Goal: Information Seeking & Learning: Check status

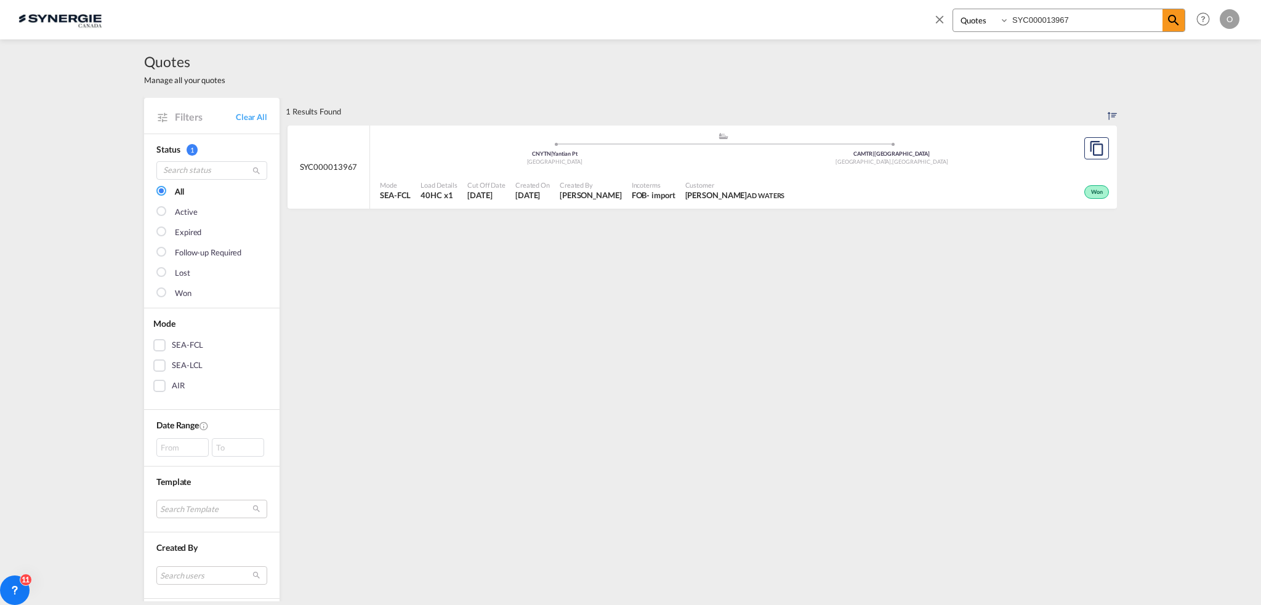
select select "Quotes"
drag, startPoint x: 1101, startPoint y: 13, endPoint x: 707, endPoint y: 30, distance: 394.5
click at [709, 33] on div "Bookings Quotes Enquiries SYC000013967 Help Resources Product Release O My Prof…" at bounding box center [630, 19] width 1224 height 38
paste input "368"
type input "SYC000013368"
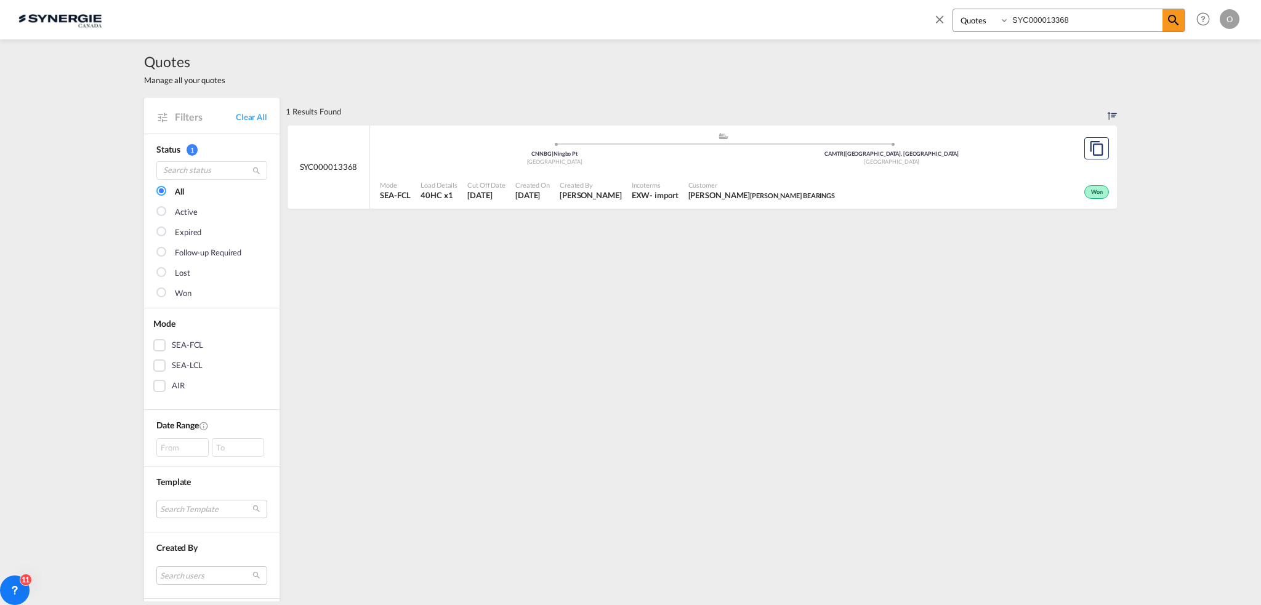
click at [756, 194] on span "ADAM LENETSKY ALLEN BEARINGS" at bounding box center [761, 195] width 147 height 11
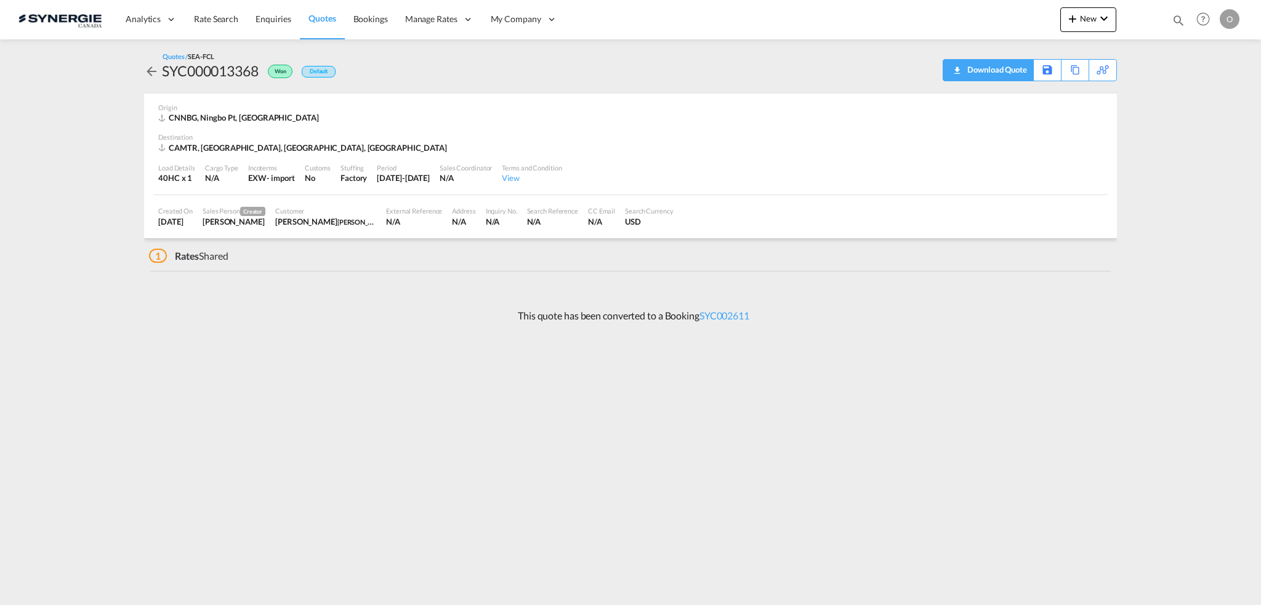
click at [1012, 66] on div "Download Quote" at bounding box center [995, 70] width 63 height 20
click at [157, 66] on md-icon "icon-arrow-left" at bounding box center [151, 71] width 15 height 15
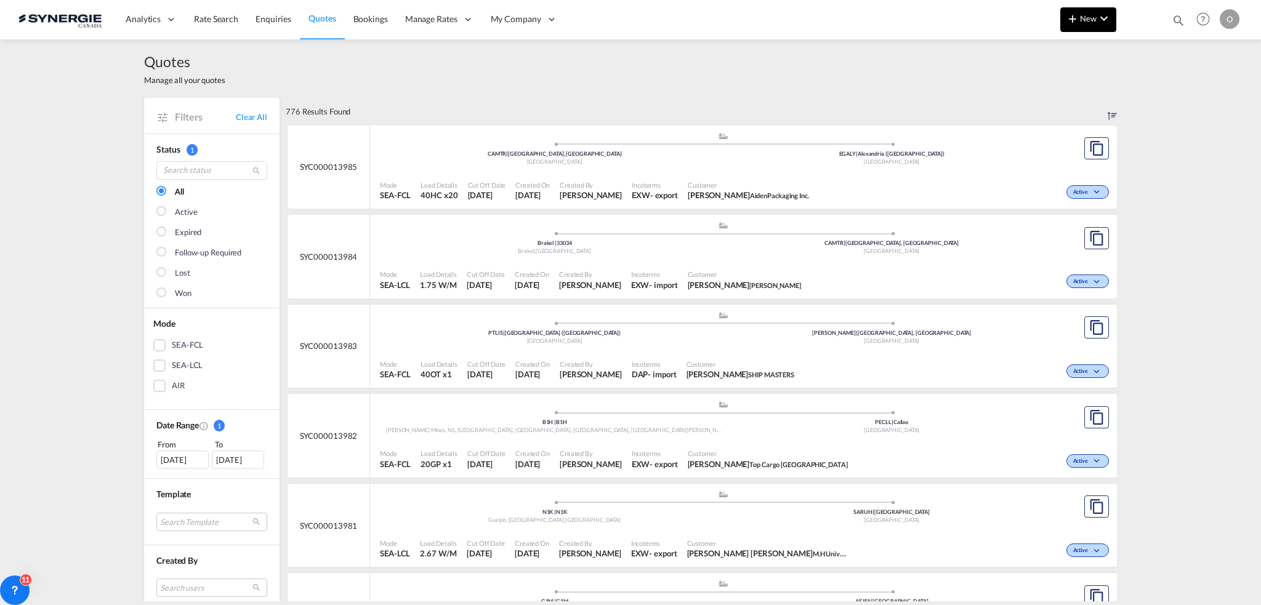
click at [1096, 26] on button "New" at bounding box center [1088, 19] width 56 height 25
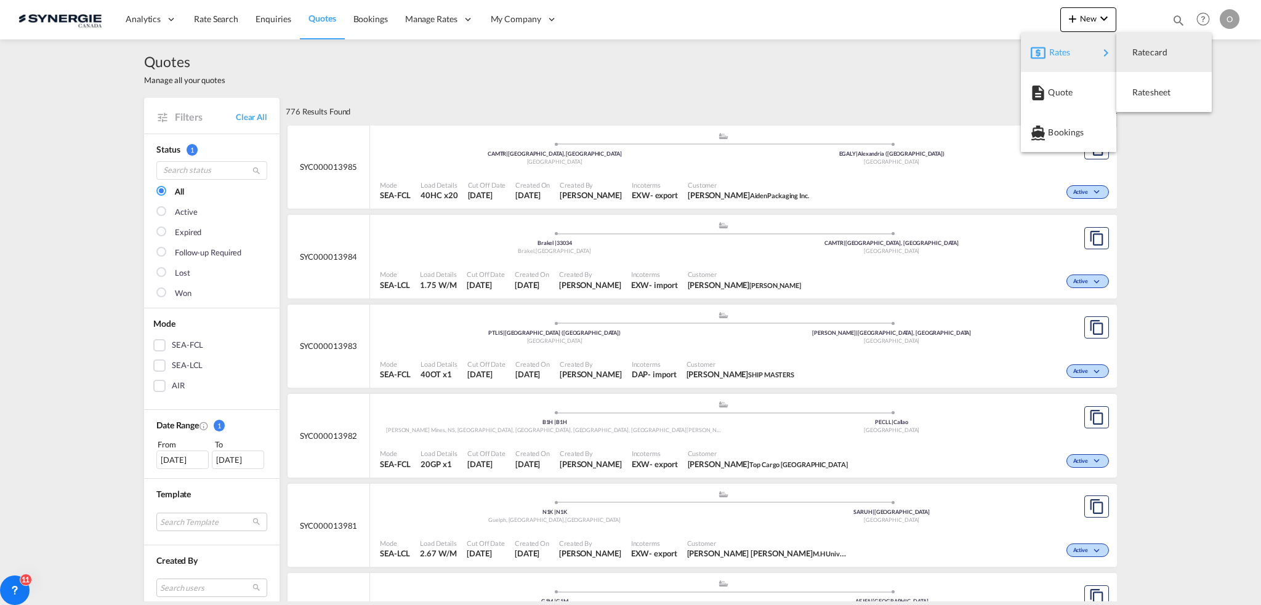
click at [799, 113] on md-backdrop at bounding box center [630, 302] width 1261 height 605
click at [1173, 18] on md-icon "icon-magnify" at bounding box center [1179, 21] width 14 height 14
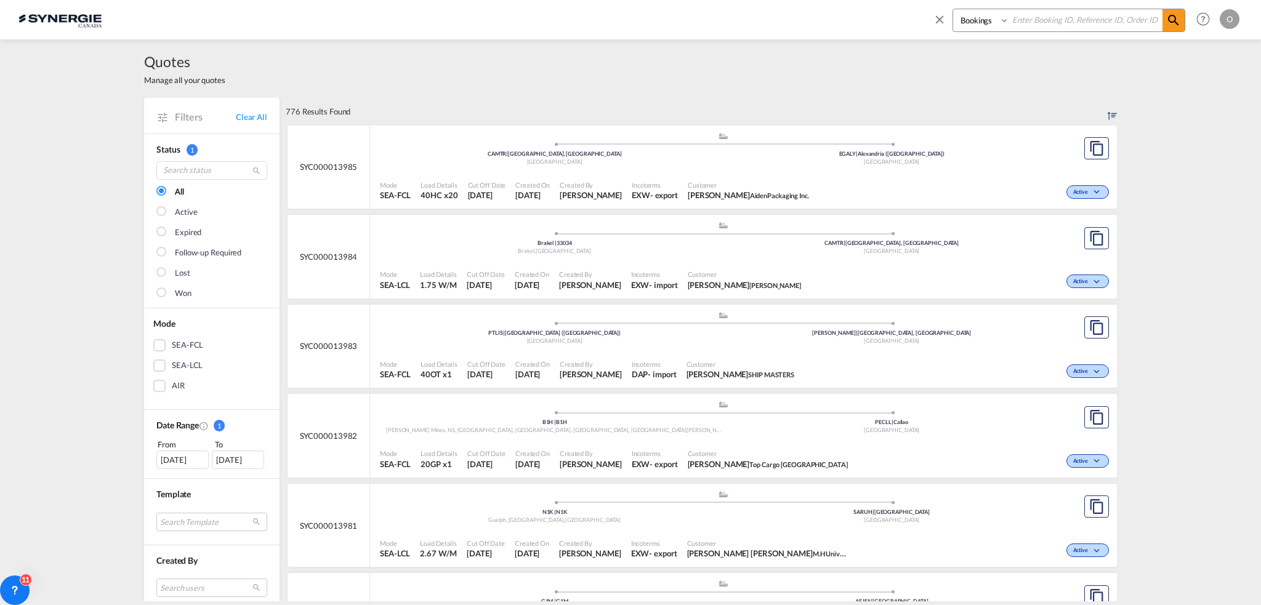
click at [987, 22] on select "Bookings Quotes Enquiries" at bounding box center [982, 20] width 59 height 22
select select "Quotes"
click at [953, 9] on select "Bookings Quotes Enquiries" at bounding box center [982, 20] width 59 height 22
drag, startPoint x: 1072, startPoint y: 14, endPoint x: 1114, endPoint y: 19, distance: 42.8
click at [1072, 14] on input at bounding box center [1085, 20] width 153 height 22
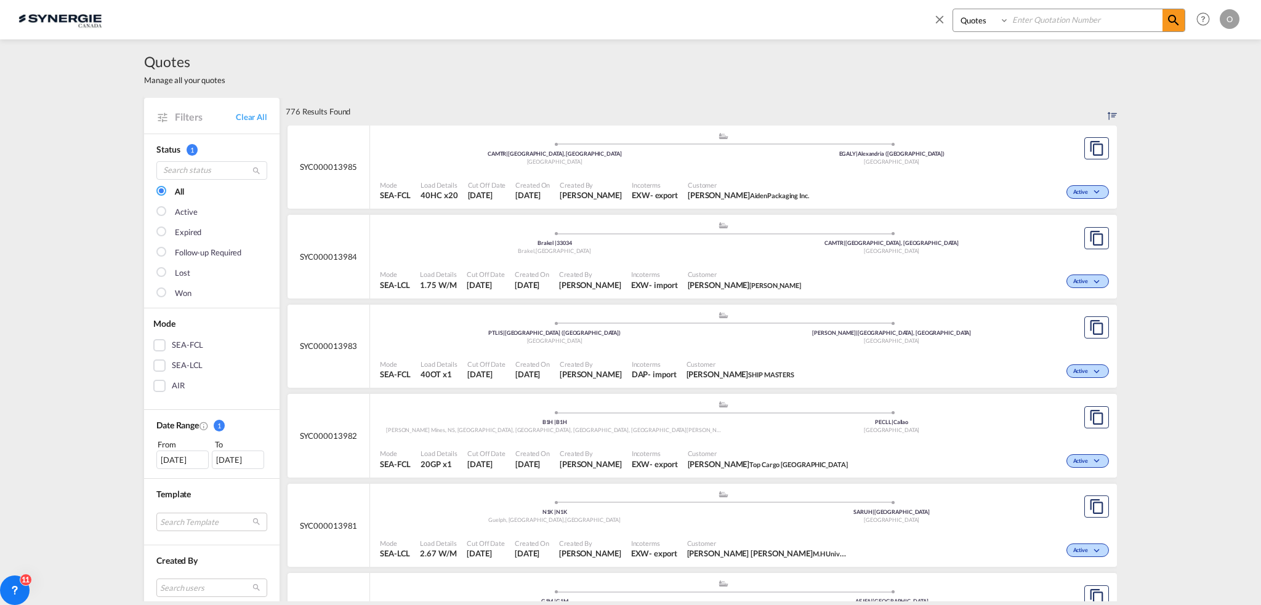
paste input "SYC000013968"
click at [1185, 20] on div "Bookings Quotes Enquiries SYC000013968" at bounding box center [1069, 20] width 233 height 23
click at [1174, 22] on md-icon "icon-magnify" at bounding box center [1173, 20] width 15 height 15
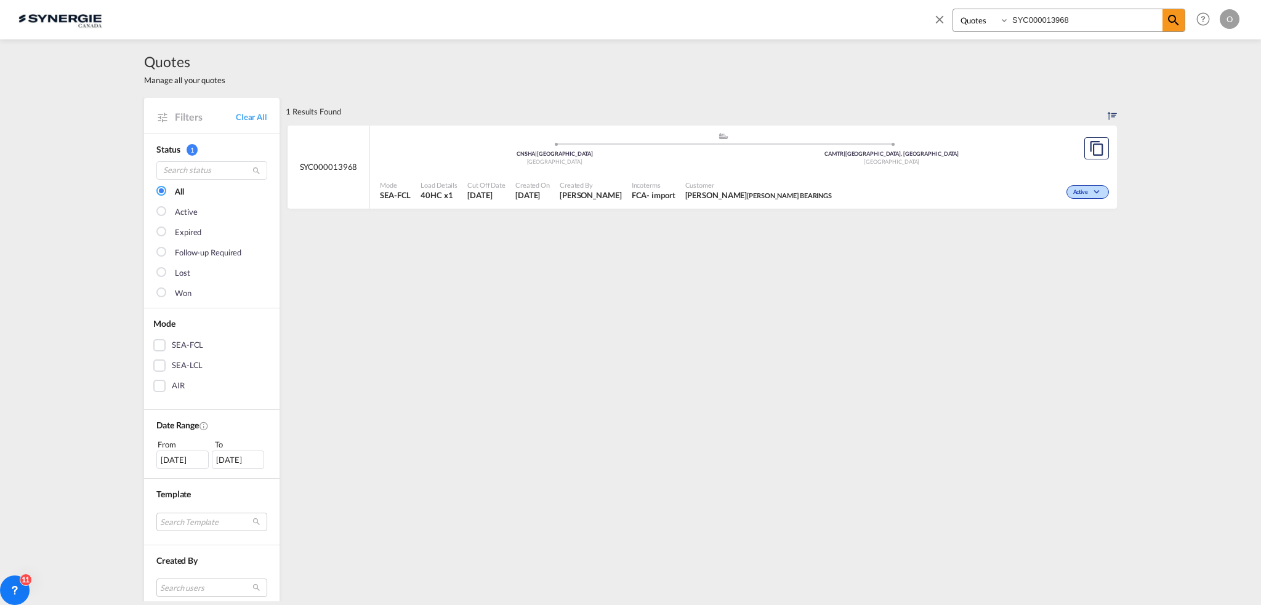
click at [725, 189] on span "Customer" at bounding box center [758, 184] width 147 height 9
drag, startPoint x: 1091, startPoint y: 19, endPoint x: 805, endPoint y: 33, distance: 285.5
click at [805, 33] on div "Bookings Quotes Enquiries SYC000013968 Help Resources Product Release O My Prof…" at bounding box center [630, 19] width 1224 height 38
paste input "2657"
type input "SYC000012657"
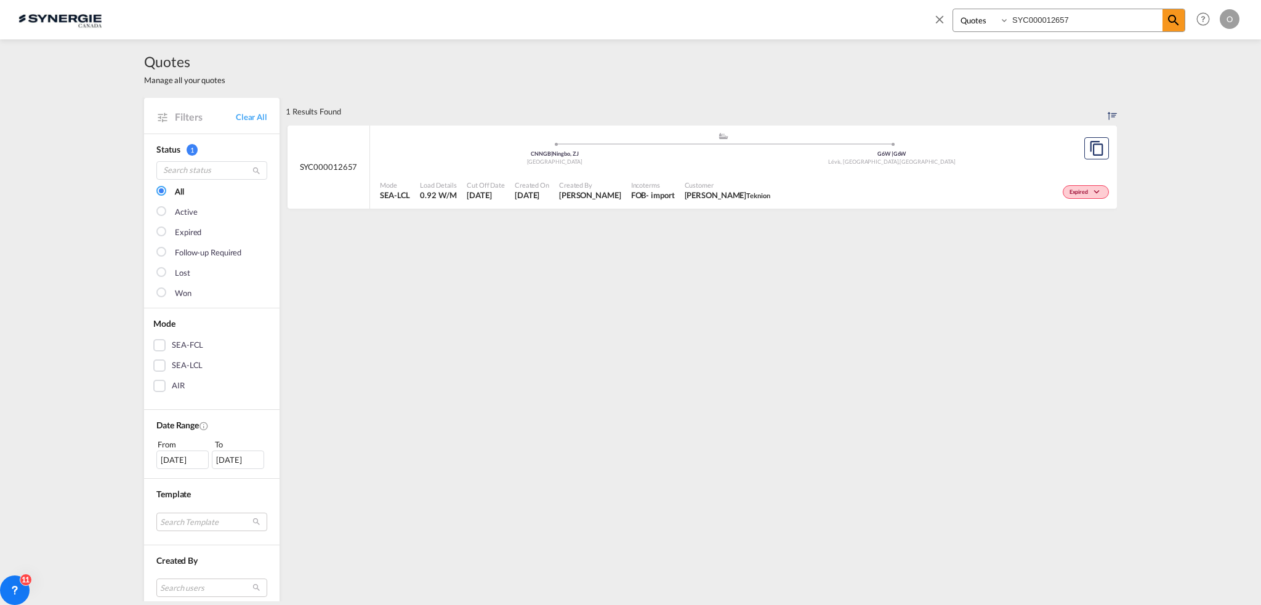
click at [775, 190] on div "Customer Charles-Olivier Thibault Teknion" at bounding box center [727, 191] width 95 height 31
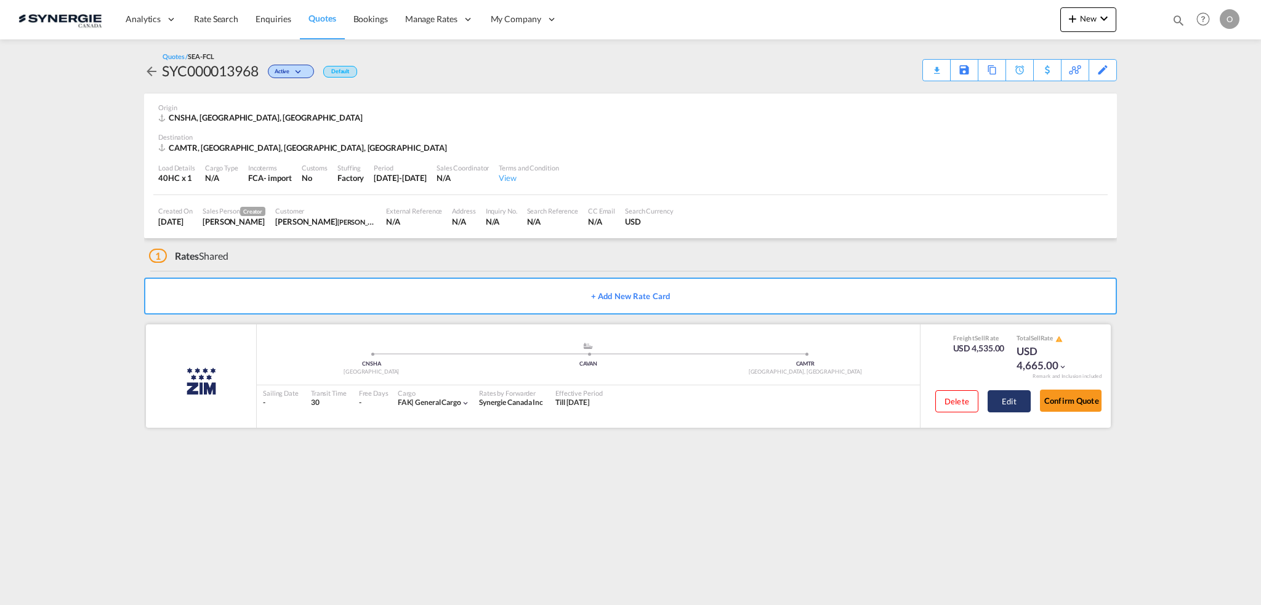
click at [999, 409] on button "Edit" at bounding box center [1009, 401] width 43 height 22
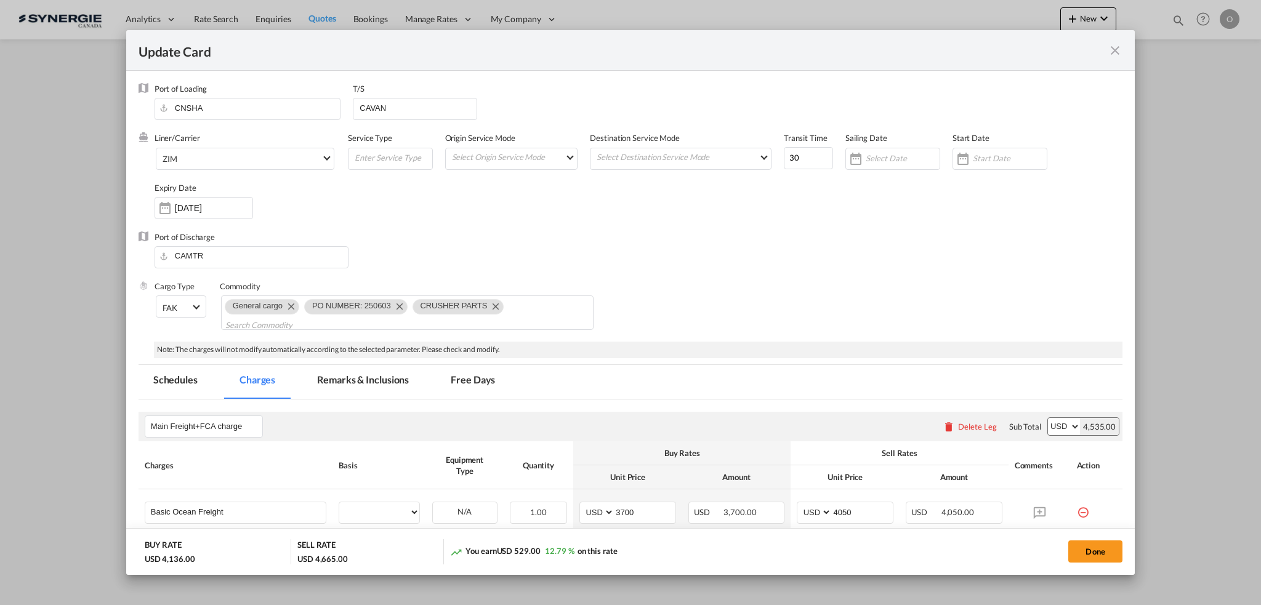
select select "per container"
select select "per B/L"
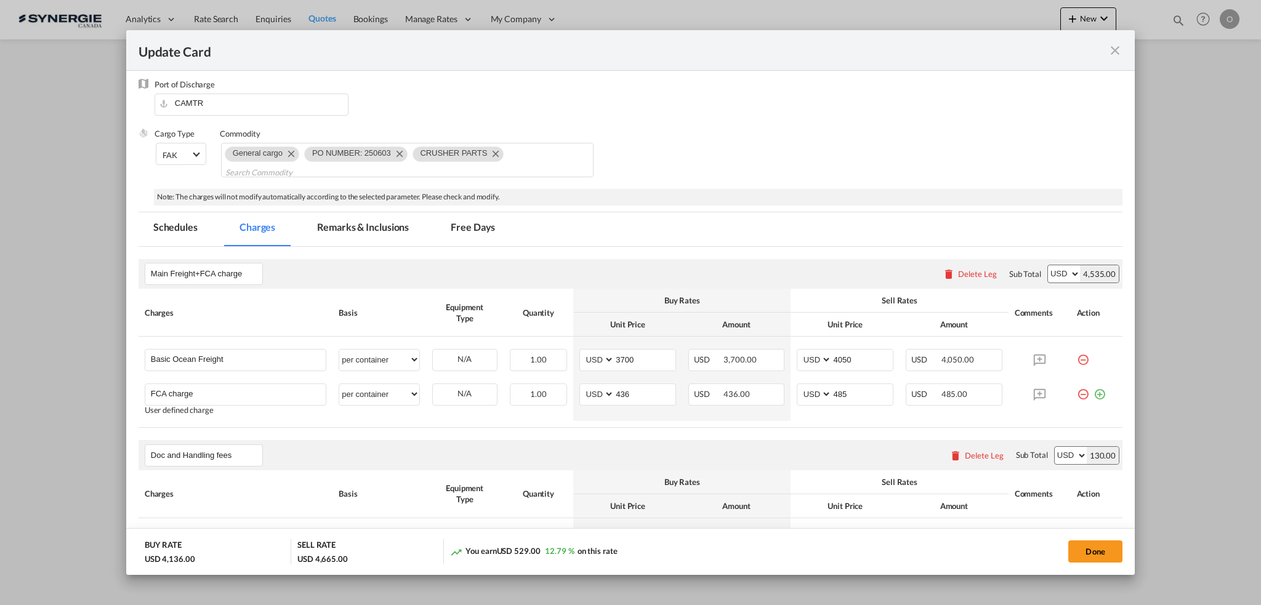
scroll to position [185, 0]
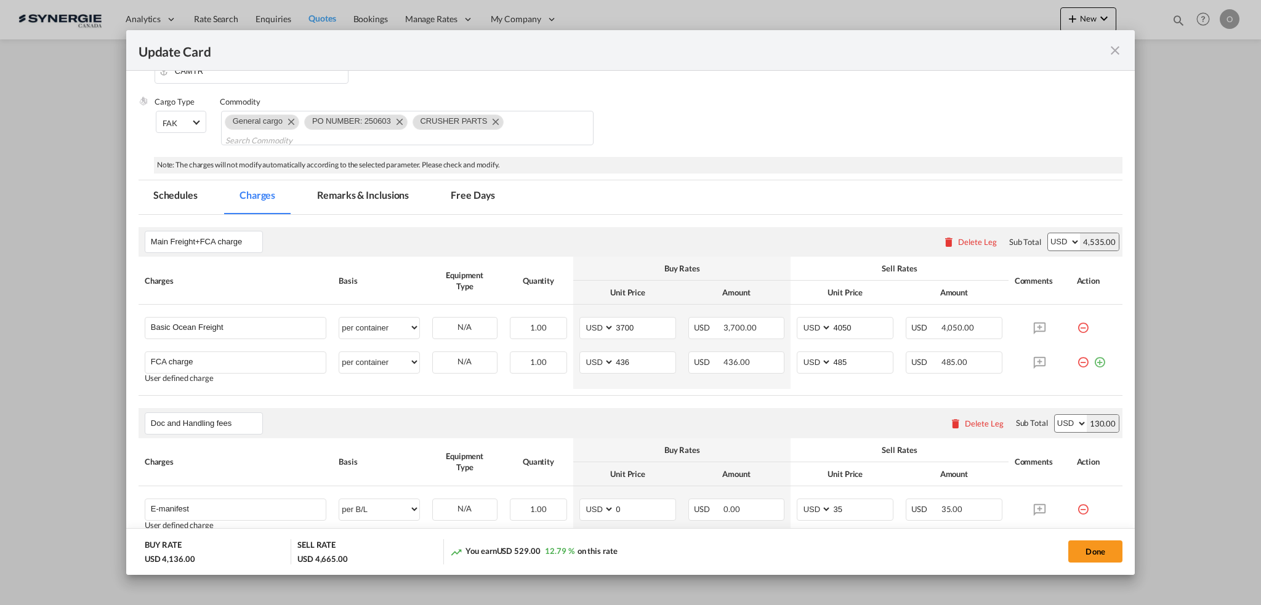
click at [1118, 49] on md-icon "icon-close fg-AAA8AD m-0 pointer" at bounding box center [1115, 50] width 15 height 15
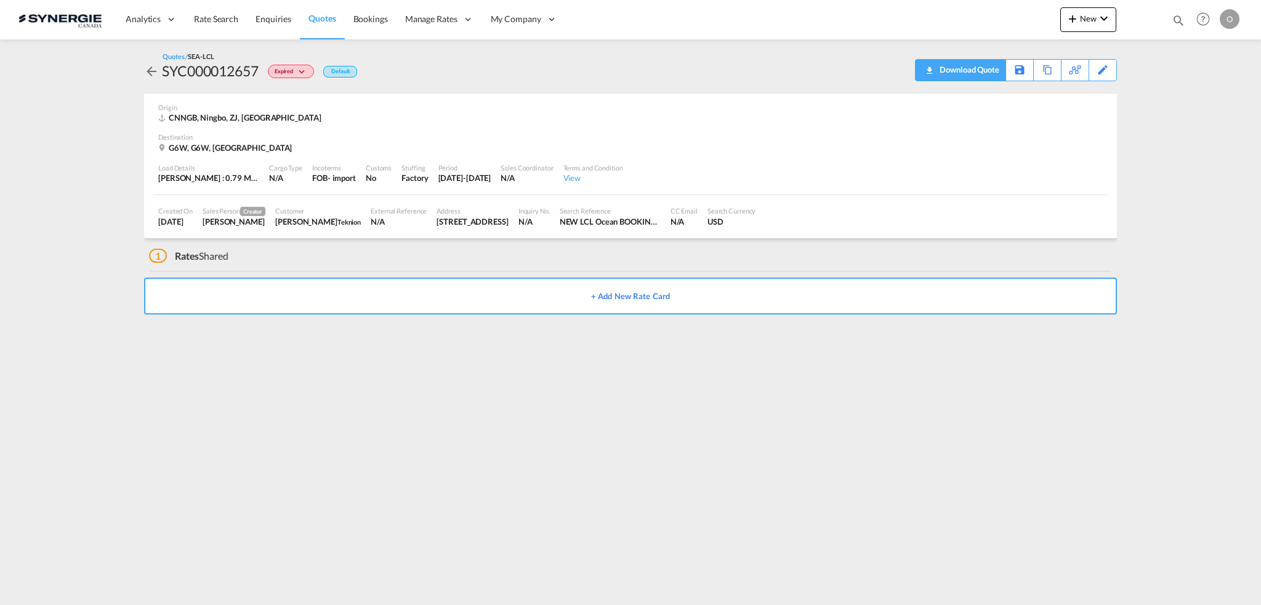
click at [938, 73] on div "Download Quote" at bounding box center [968, 70] width 63 height 20
click at [608, 180] on div "View" at bounding box center [593, 177] width 60 height 11
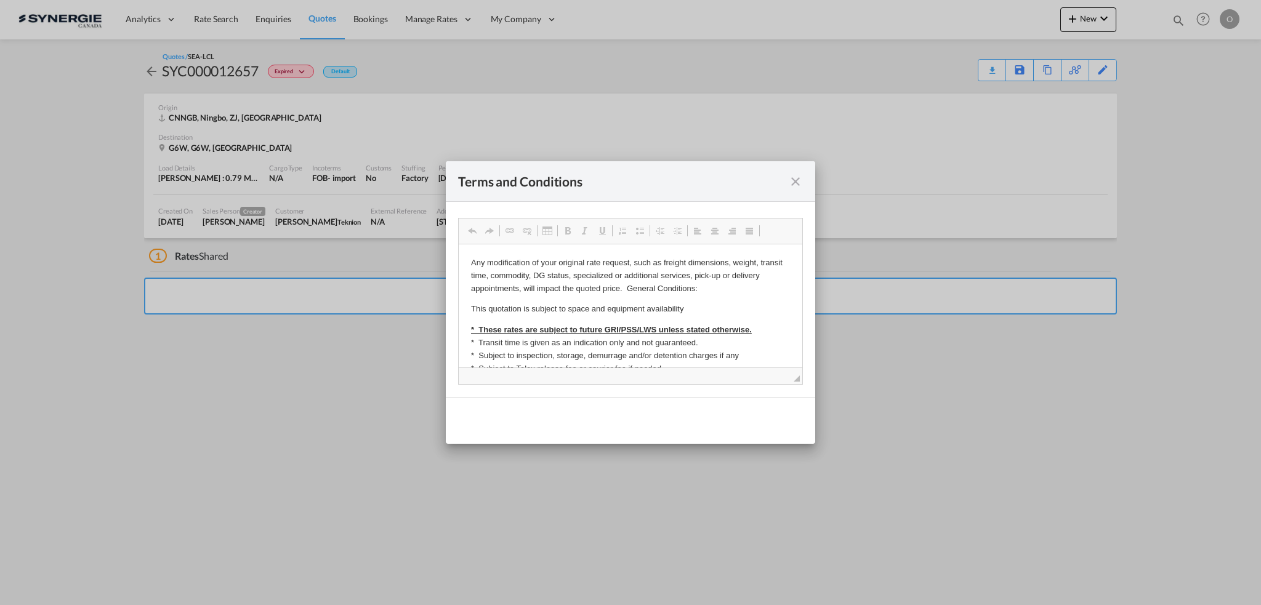
click at [791, 187] on md-icon "icon-close fg-AAA8AD cursor" at bounding box center [795, 181] width 15 height 15
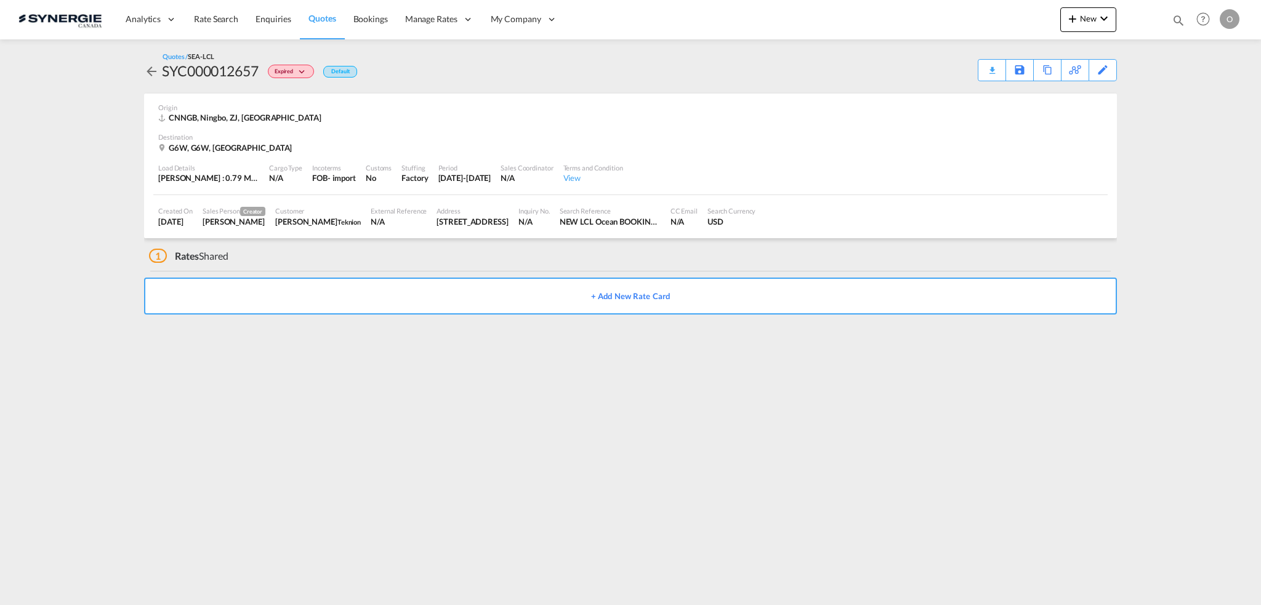
click at [941, 190] on div "Load Details Gross Wt : 0.79 MT | Volumetric Wt : 0.92 CBM | Chargeable Wt : 0.…" at bounding box center [630, 174] width 955 height 42
click at [264, 127] on div "Origin CNNGB, Ningbo, ZJ, Europe" at bounding box center [630, 113] width 945 height 39
click at [176, 132] on div "Destination" at bounding box center [630, 136] width 945 height 9
click at [208, 161] on div "Load Details Gross Wt : 0.79 MT | Volumetric Wt : 0.92 CBM | Chargeable Wt : 0.…" at bounding box center [208, 173] width 111 height 31
click at [232, 149] on div "G6W, G6W, Canada" at bounding box center [226, 147] width 137 height 11
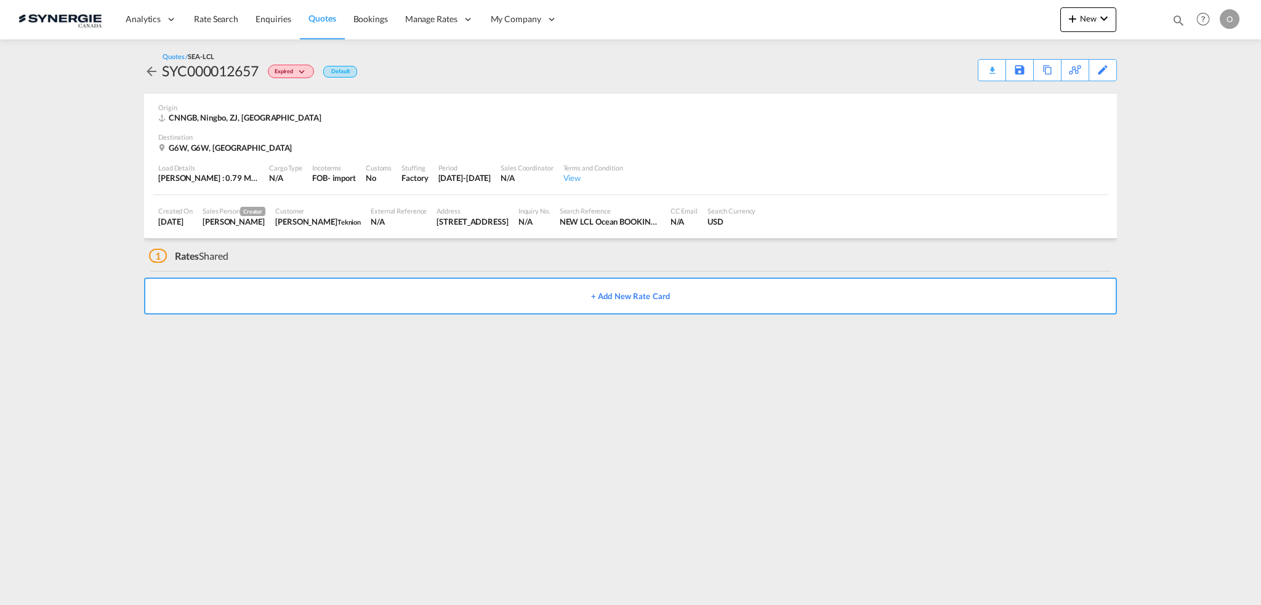
drag, startPoint x: 239, startPoint y: 141, endPoint x: 256, endPoint y: 132, distance: 19.0
click at [240, 141] on div "Destination" at bounding box center [630, 136] width 945 height 9
click at [426, 210] on div "External Reference" at bounding box center [399, 210] width 56 height 9
click at [195, 259] on span "Rates" at bounding box center [187, 256] width 25 height 12
click at [137, 249] on md-content "Analytics Reports Dashboard Rate Search Enquiries Quotes Bookings" at bounding box center [630, 302] width 1261 height 605
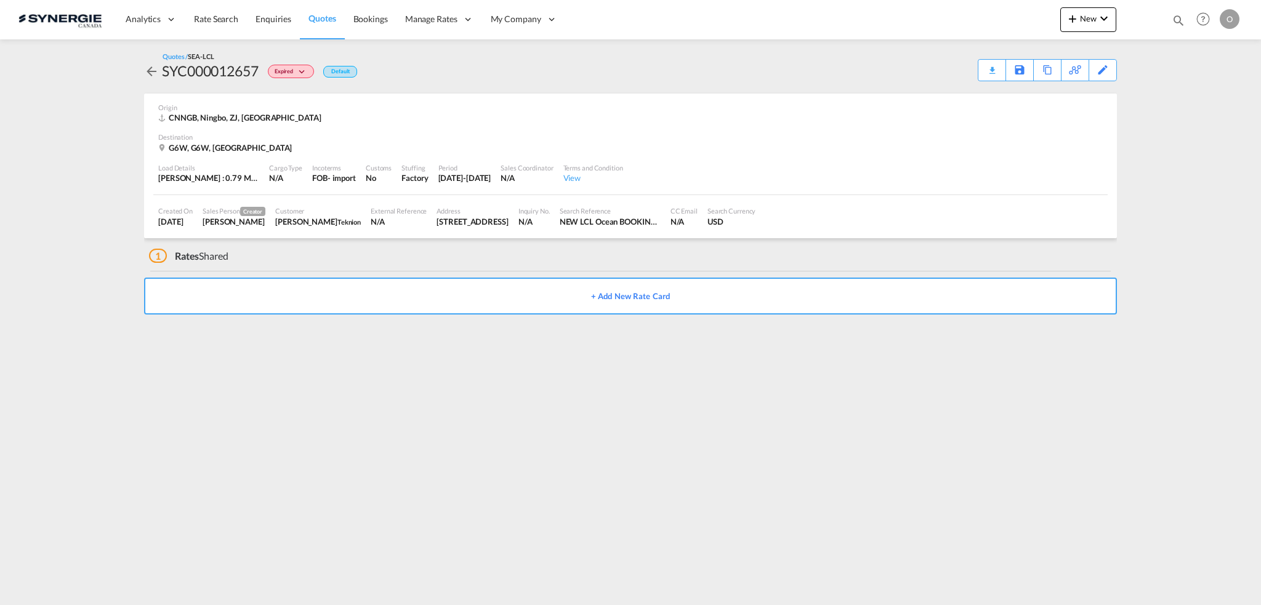
click at [165, 263] on div "1 Rates Shared" at bounding box center [188, 256] width 79 height 14
click at [172, 260] on div "1 Rates Shared" at bounding box center [188, 256] width 79 height 14
click at [222, 260] on div "1 Rates Shared" at bounding box center [188, 256] width 79 height 14
drag, startPoint x: 222, startPoint y: 260, endPoint x: 248, endPoint y: 196, distance: 69.3
click at [224, 257] on div "1 Rates Shared" at bounding box center [188, 256] width 79 height 14
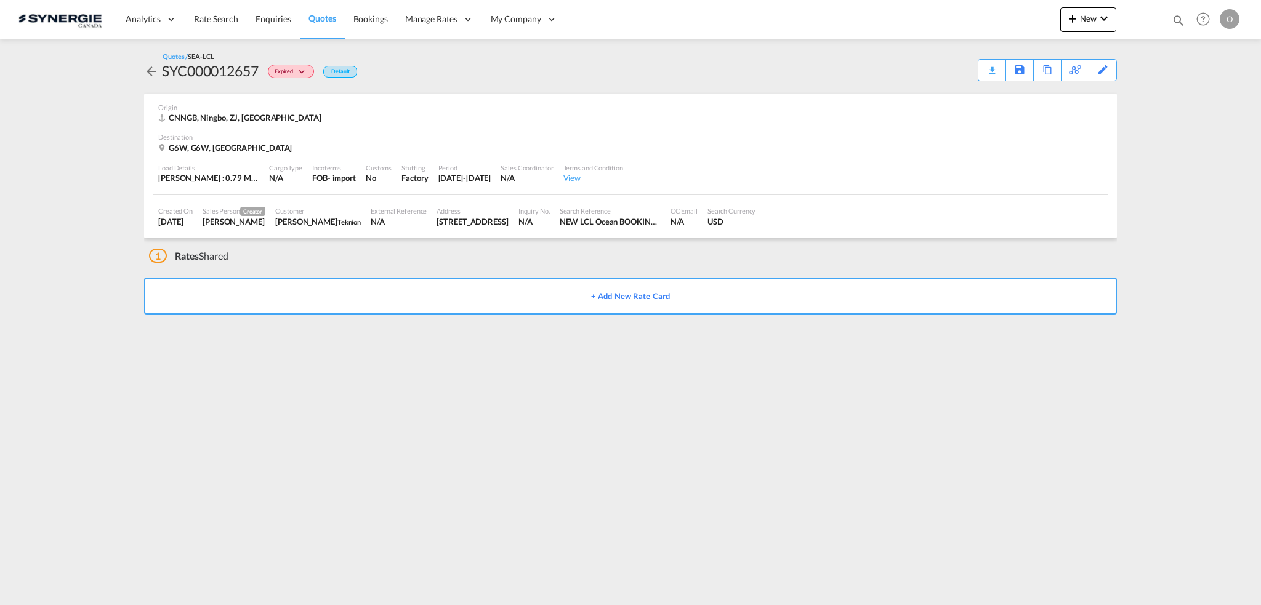
click at [238, 75] on div "SYC000012657" at bounding box center [210, 71] width 97 height 20
click at [212, 75] on div "SYC000012657" at bounding box center [210, 71] width 97 height 20
click at [169, 55] on div "Quotes / SEA-LCL" at bounding box center [189, 56] width 52 height 9
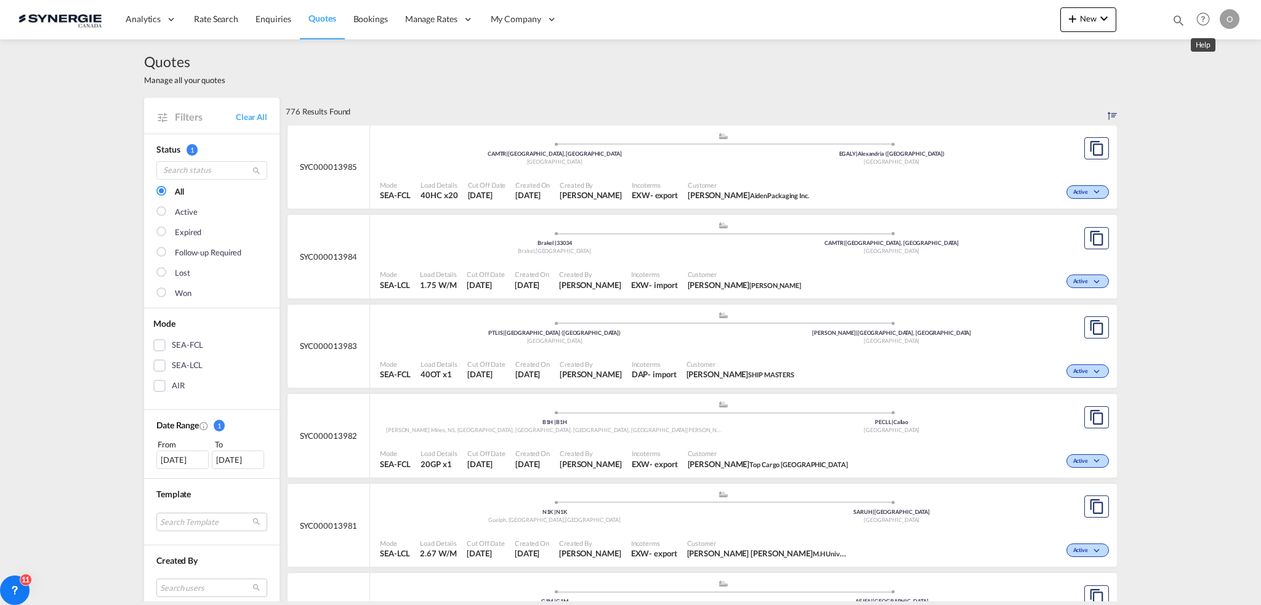
click at [1197, 17] on md-icon "Help" at bounding box center [1203, 19] width 21 height 21
click at [1179, 15] on md-backdrop at bounding box center [630, 302] width 1261 height 605
click at [1179, 16] on md-icon "icon-magnify" at bounding box center [1179, 21] width 14 height 14
click at [997, 24] on select "Bookings Quotes Enquiries" at bounding box center [982, 20] width 59 height 22
select select "Quotes"
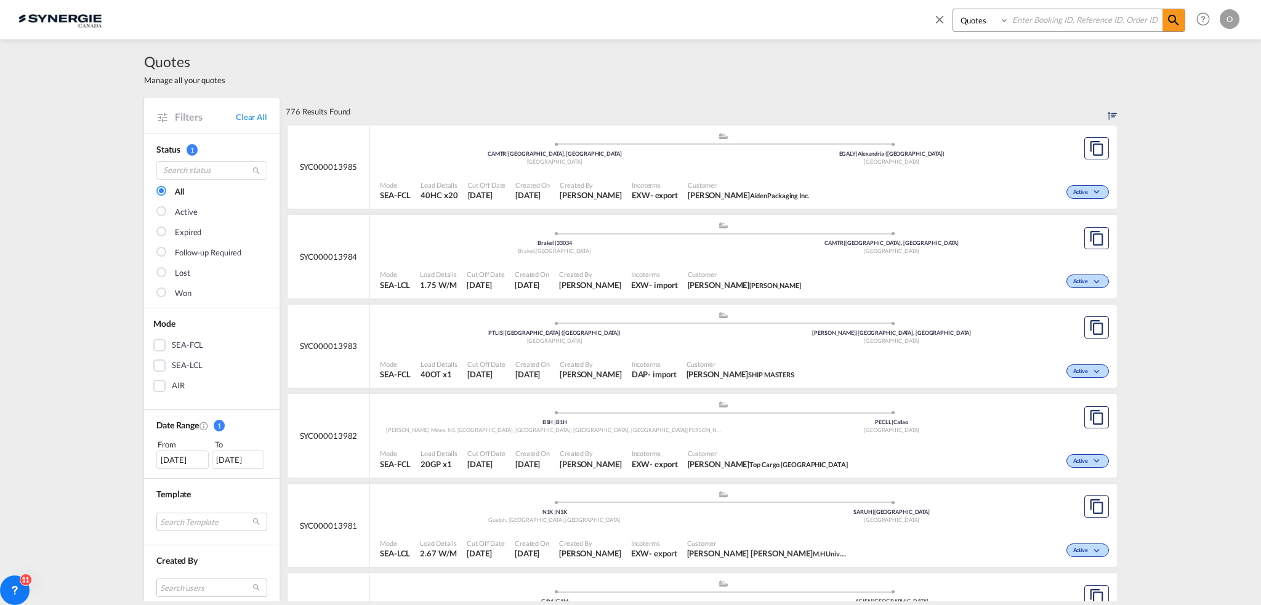
click at [953, 9] on select "Bookings Quotes Enquiries" at bounding box center [982, 20] width 59 height 22
click at [1033, 21] on input at bounding box center [1085, 20] width 153 height 22
paste input "SYC000012657"
type input "SYC000012657"
click at [1179, 24] on md-icon "icon-magnify" at bounding box center [1173, 20] width 15 height 15
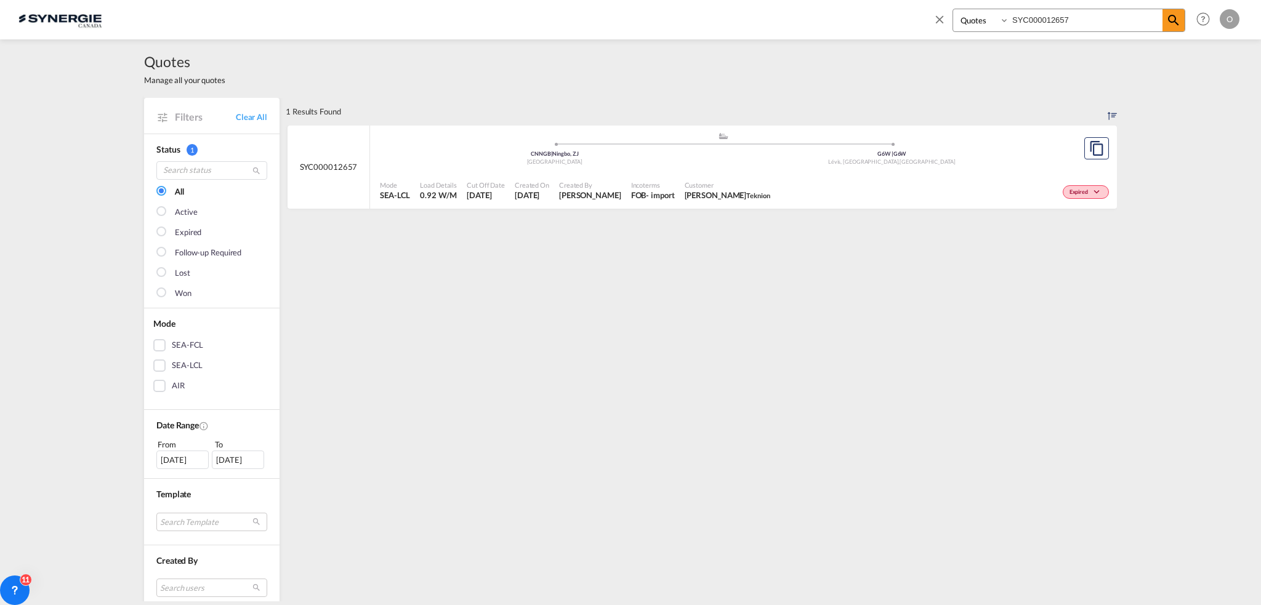
click at [709, 193] on span "Charles-Olivier Thibault Teknion" at bounding box center [728, 195] width 86 height 11
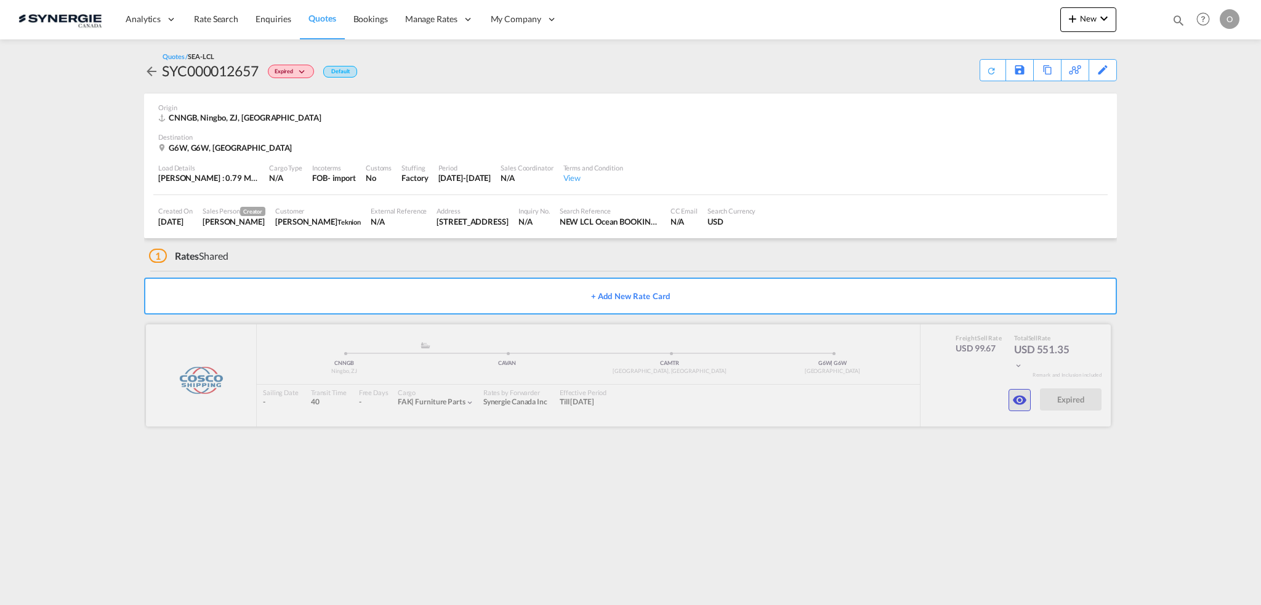
click at [1014, 400] on md-icon "icon-eye" at bounding box center [1019, 400] width 15 height 15
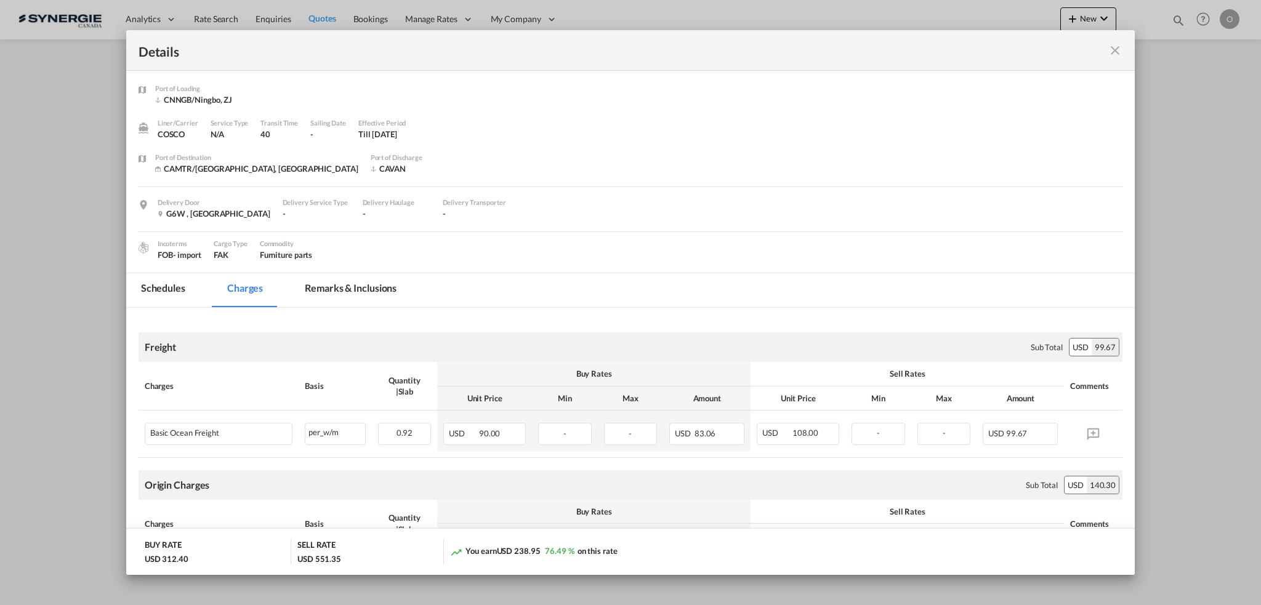
click at [320, 286] on md-tab-item "Remarks & Inclusions" at bounding box center [350, 290] width 121 height 34
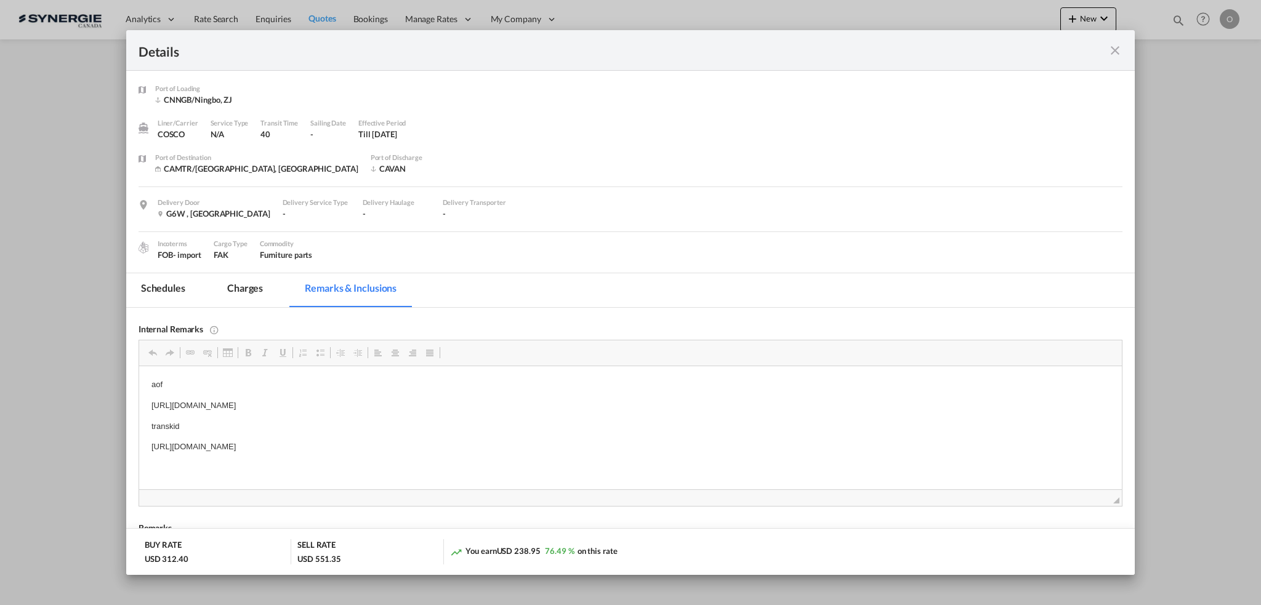
scroll to position [123, 0]
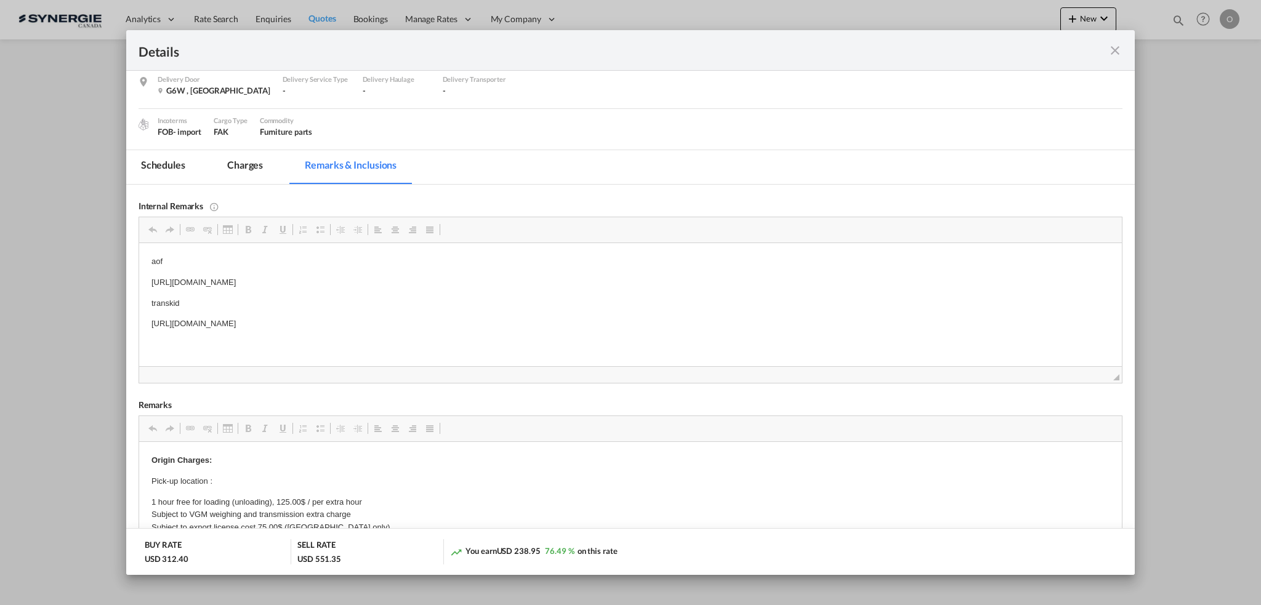
click at [234, 172] on md-tab-item "Charges" at bounding box center [244, 167] width 65 height 34
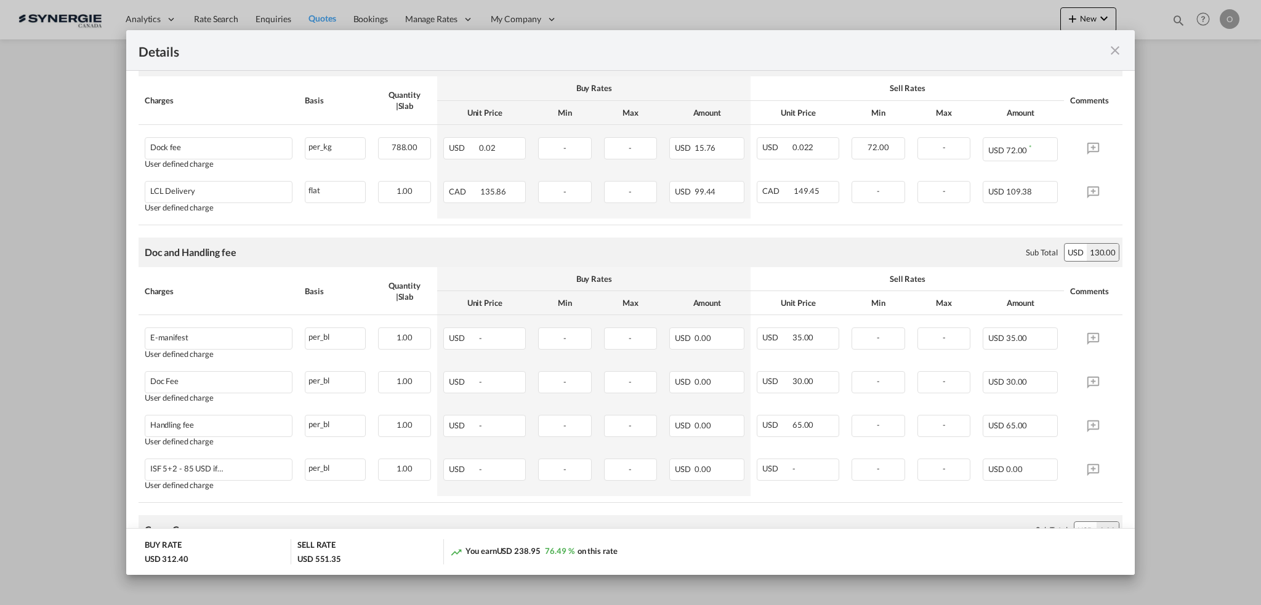
scroll to position [801, 0]
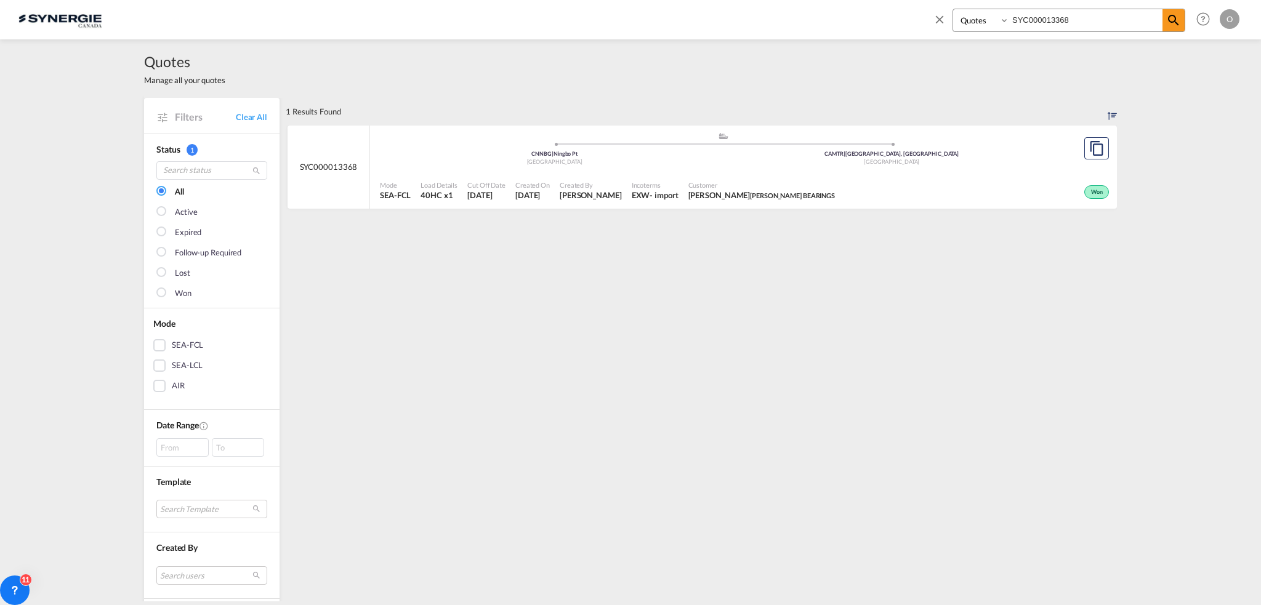
select select "Quotes"
drag, startPoint x: 1123, startPoint y: 18, endPoint x: 696, endPoint y: 7, distance: 426.9
click at [696, 7] on div "Bookings Quotes Enquiries SYC000013368 Help Resources Product Release O My Prof…" at bounding box center [630, 19] width 1224 height 38
paste input "24"
click at [730, 188] on span "Customer" at bounding box center [766, 184] width 160 height 9
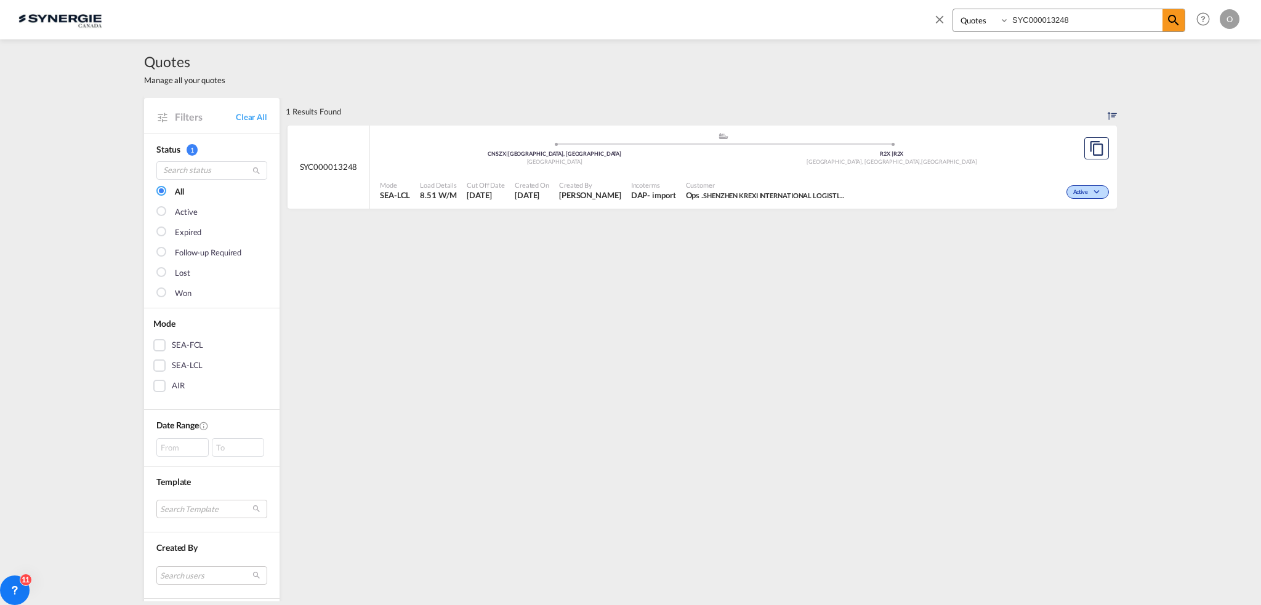
click at [878, 183] on div "Active" at bounding box center [981, 191] width 261 height 31
drag, startPoint x: 1079, startPoint y: 26, endPoint x: 932, endPoint y: 2, distance: 148.5
click at [932, 4] on div "Bookings Quotes Enquiries SYC000013248 Help Resources Product Release O My Prof…" at bounding box center [1084, 19] width 317 height 38
paste input "920"
type input "SYC000013920"
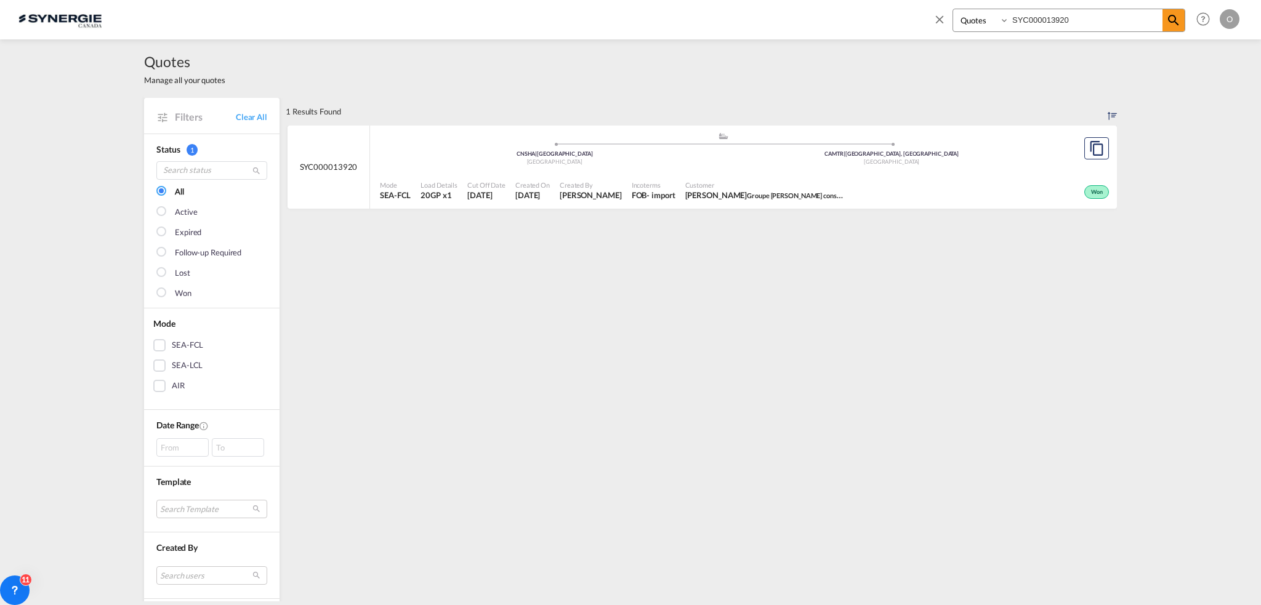
click at [556, 191] on div "Created By Daniel Dico" at bounding box center [591, 191] width 72 height 31
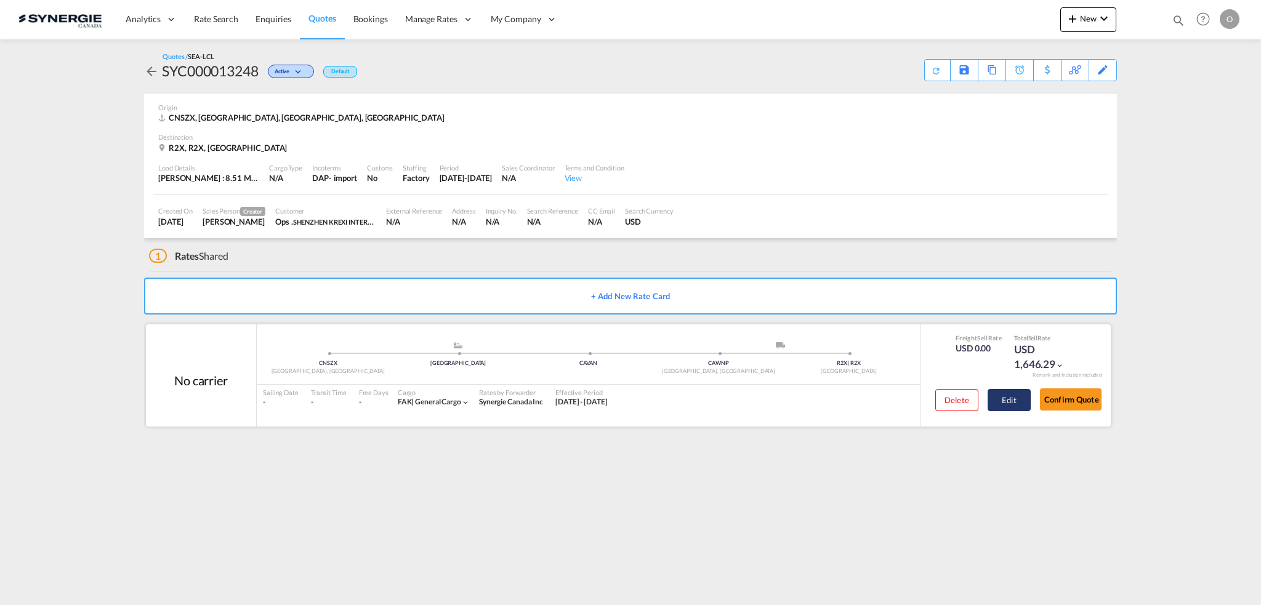
click at [1007, 402] on button "Edit" at bounding box center [1009, 400] width 43 height 22
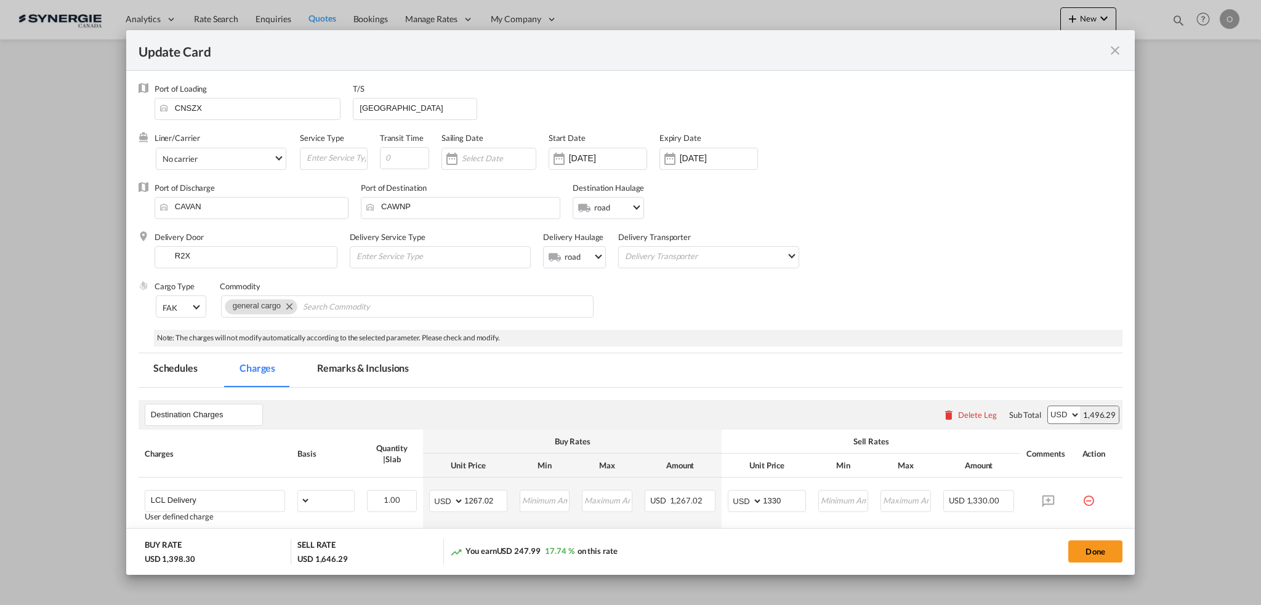
select select "flat"
select select "per_bl"
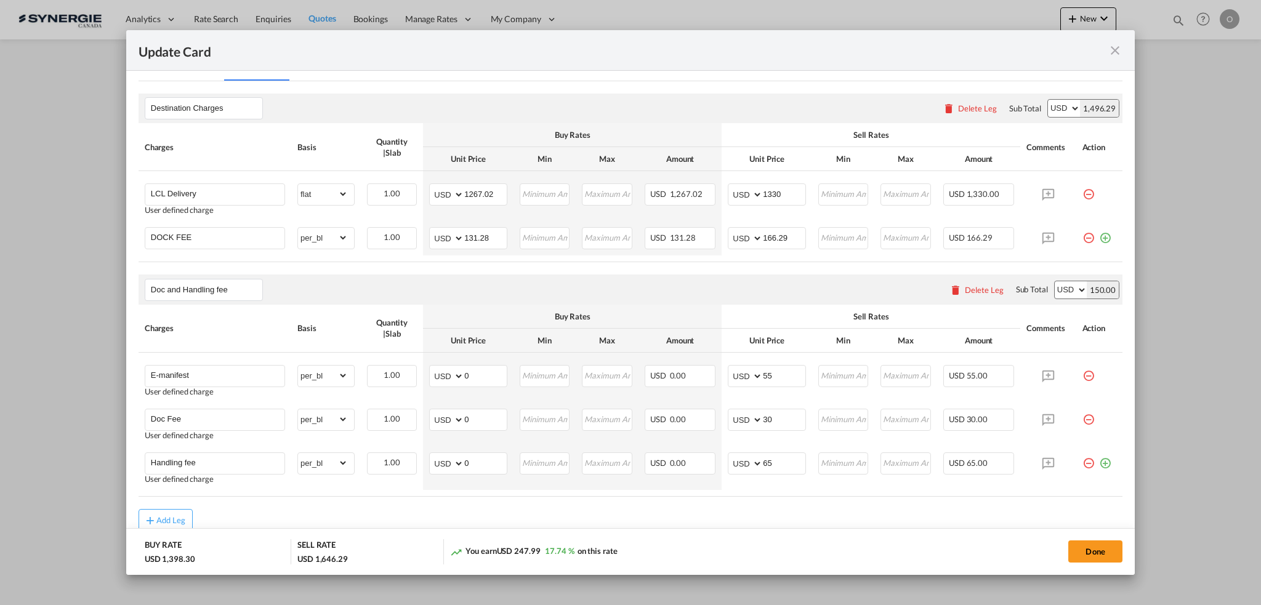
scroll to position [361, 0]
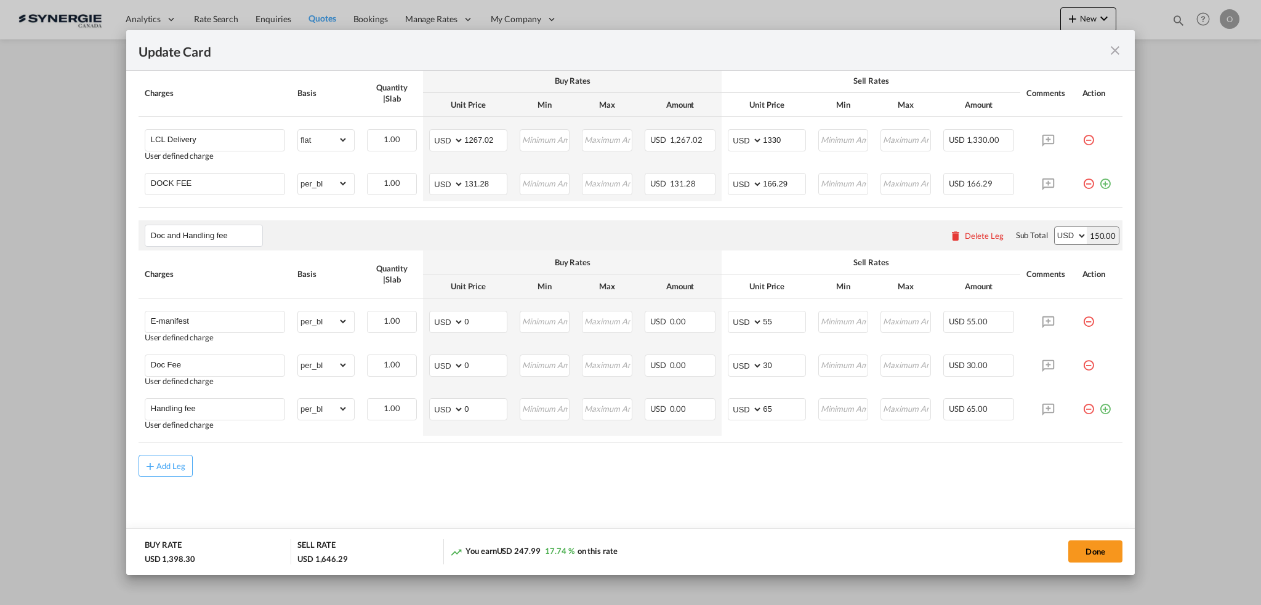
click at [1128, 41] on div "Update Card" at bounding box center [630, 50] width 1009 height 41
click at [1121, 48] on md-icon "icon-close fg-AAA8AD m-0 pointer" at bounding box center [1115, 50] width 15 height 15
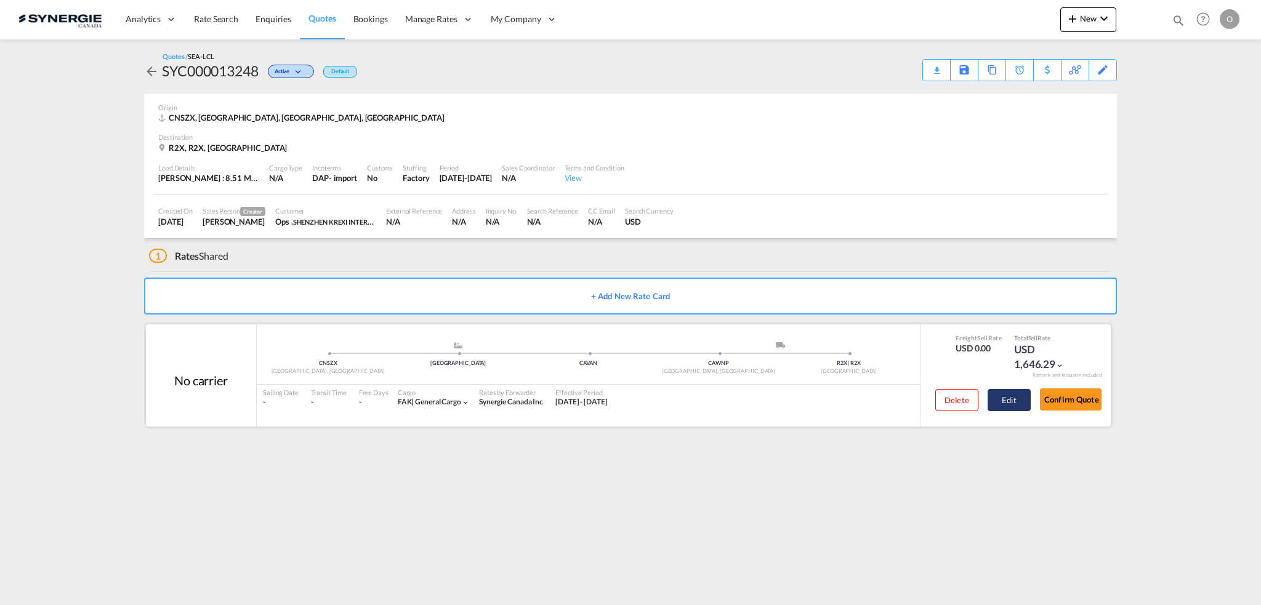
click at [1006, 397] on button "Edit" at bounding box center [1009, 400] width 43 height 22
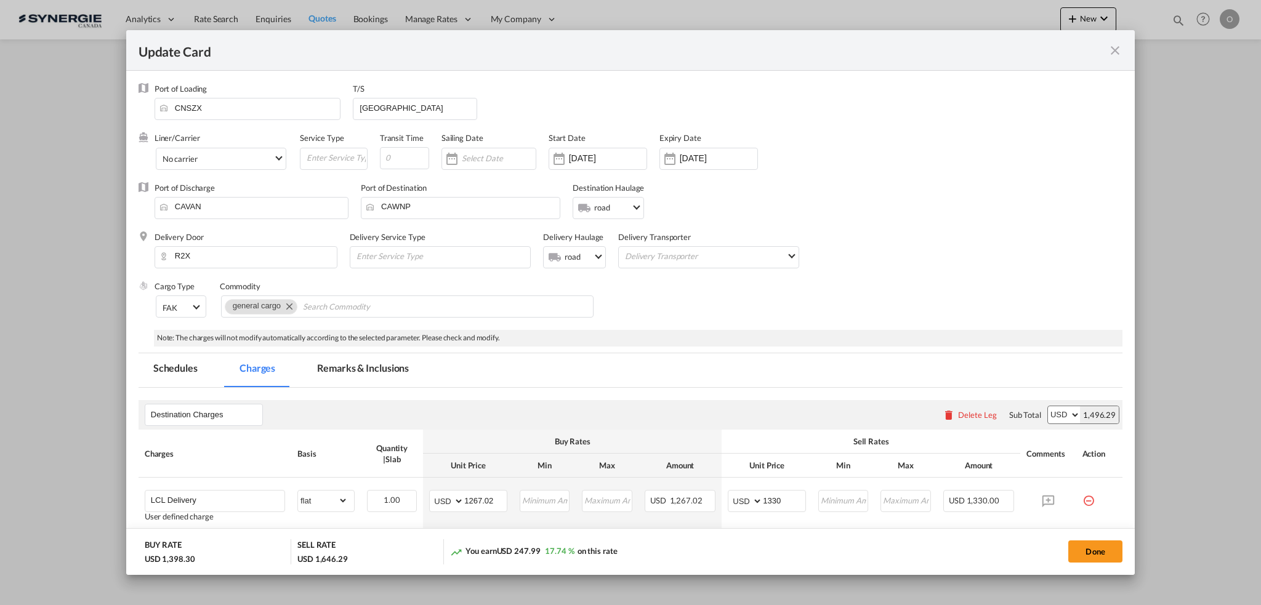
click at [342, 379] on md-tab-item "Remarks & Inclusions" at bounding box center [362, 370] width 121 height 34
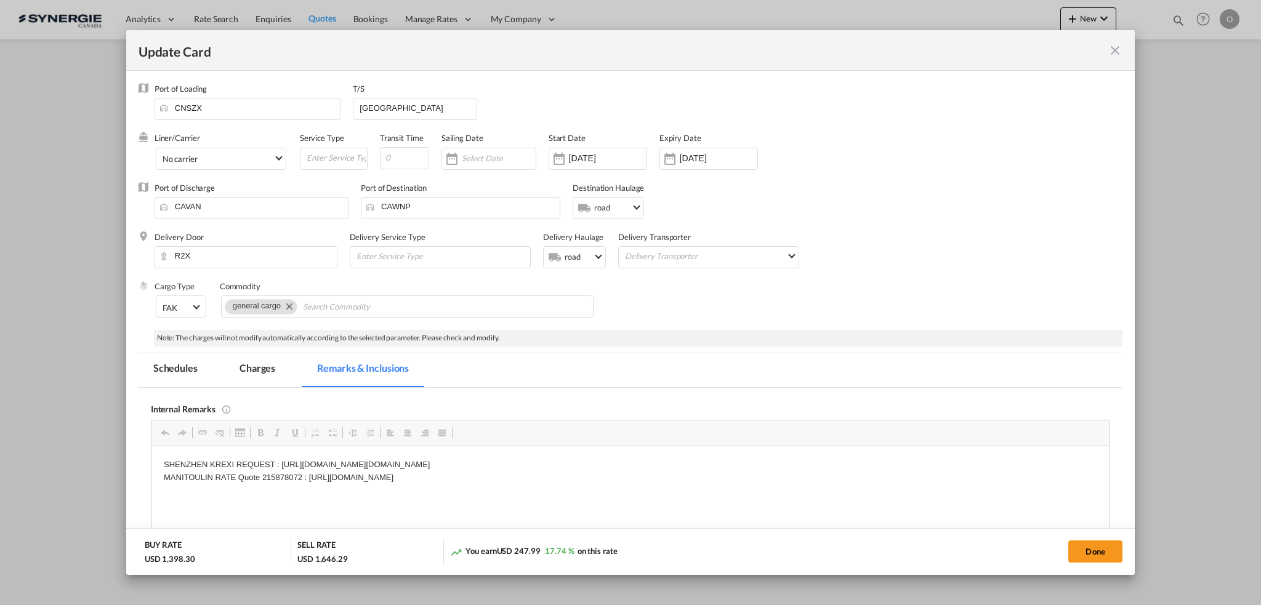
scroll to position [0, 0]
drag, startPoint x: 309, startPoint y: 477, endPoint x: 640, endPoint y: 478, distance: 331.3
click at [640, 478] on p "SHENZHEN KREXI REQUEST : [URL][DOMAIN_NAME][DOMAIN_NAME] MANITOULIN RATE Quote …" at bounding box center [630, 471] width 934 height 26
copy p "[URL][DOMAIN_NAME]"
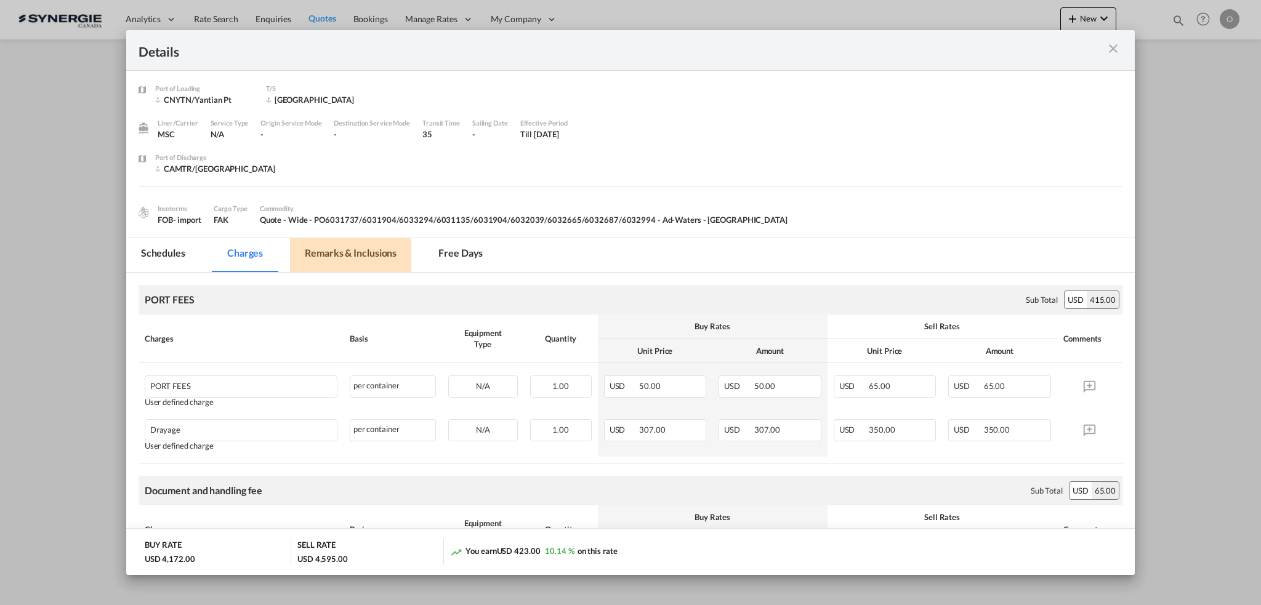
click at [330, 265] on md-tab-item "Remarks & Inclusions" at bounding box center [350, 255] width 121 height 34
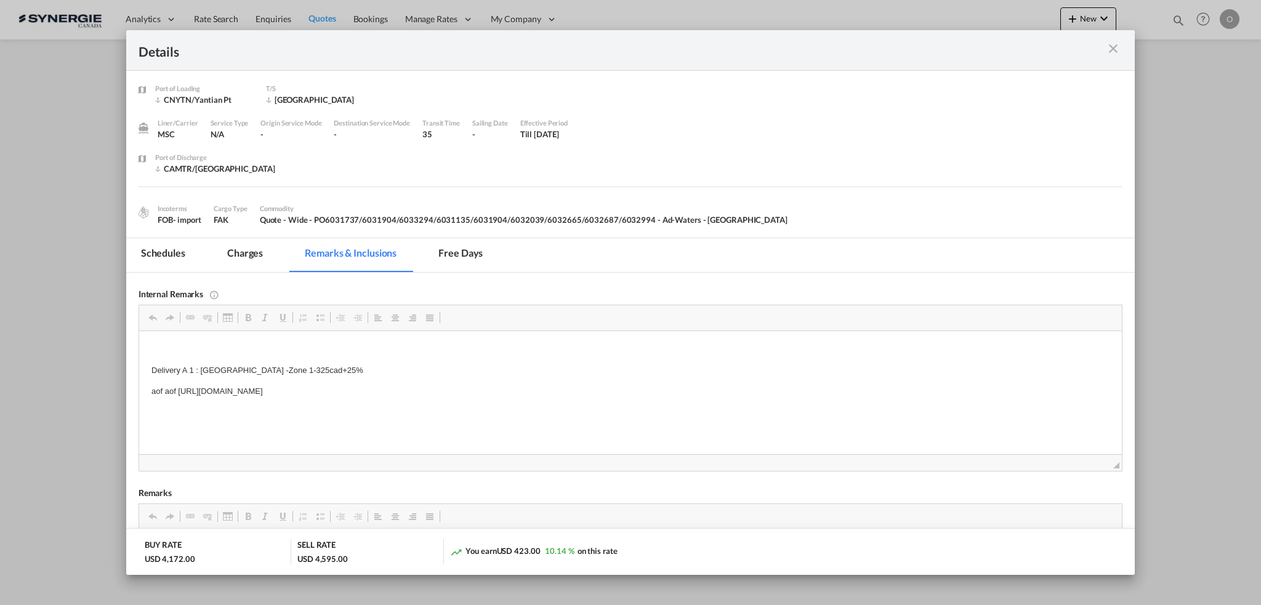
click at [1118, 53] on md-icon "icon-close m-3 fg-AAA8AD cursor" at bounding box center [1113, 48] width 15 height 15
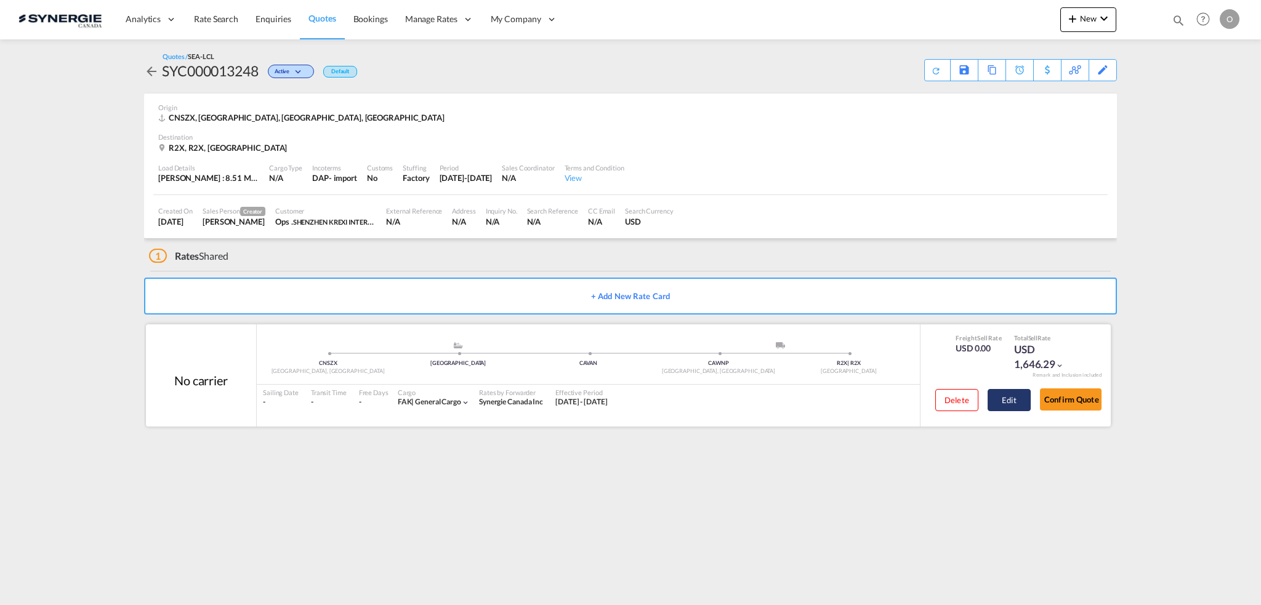
click at [1007, 398] on button "Edit" at bounding box center [1009, 400] width 43 height 22
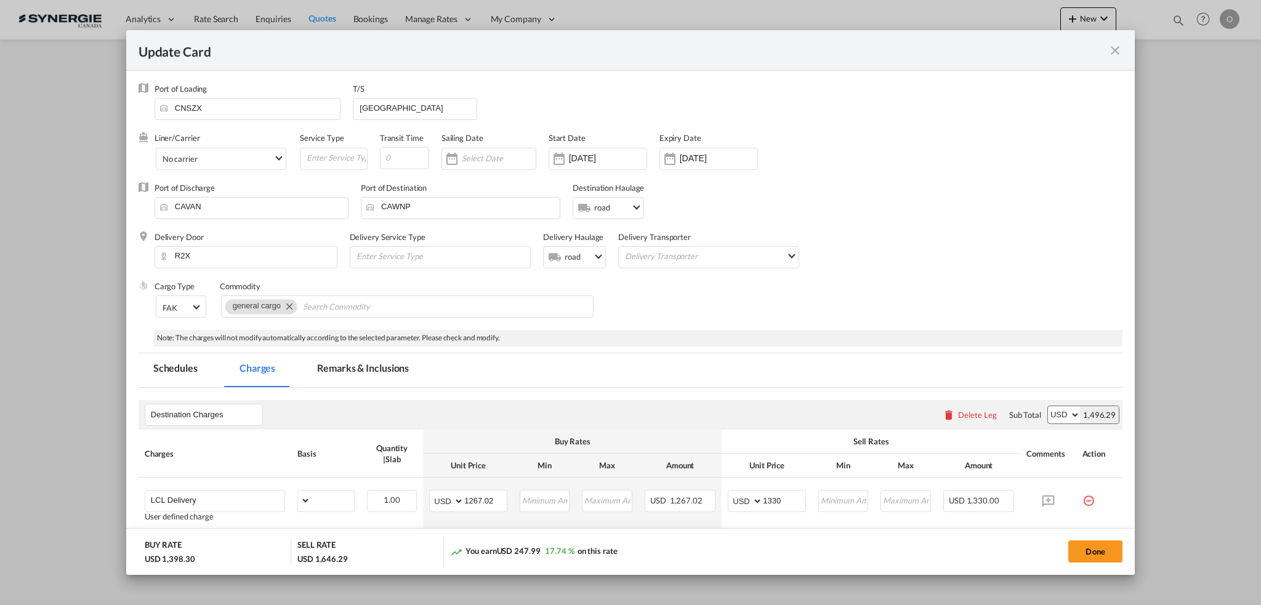
select select "flat"
select select "per_bl"
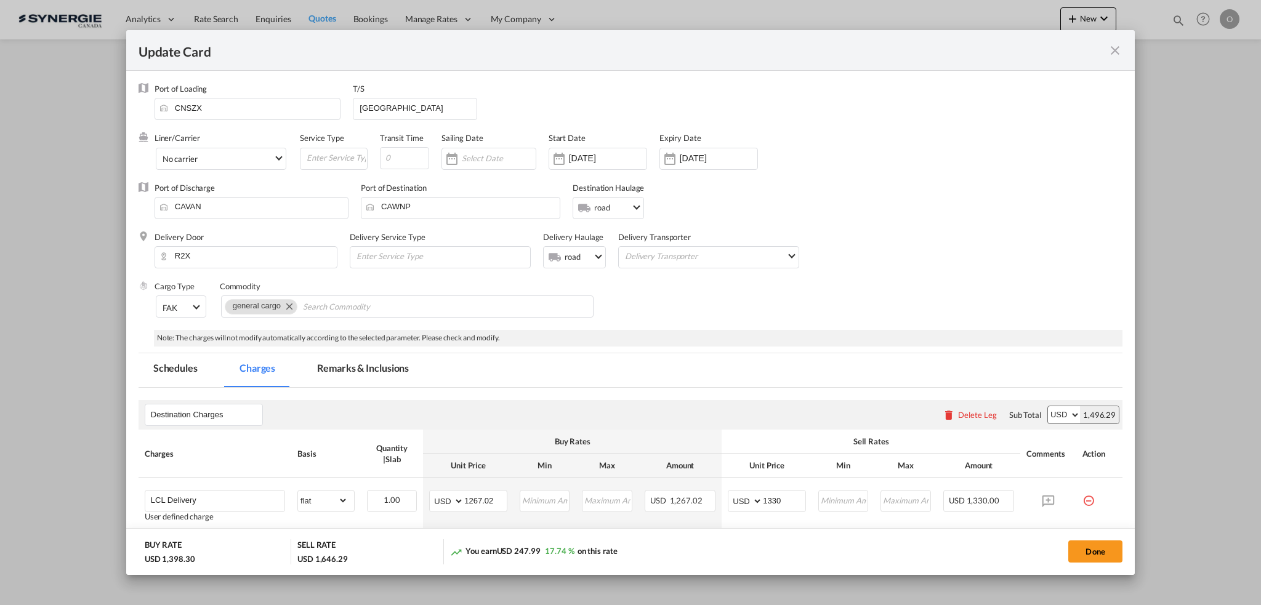
scroll to position [123, 0]
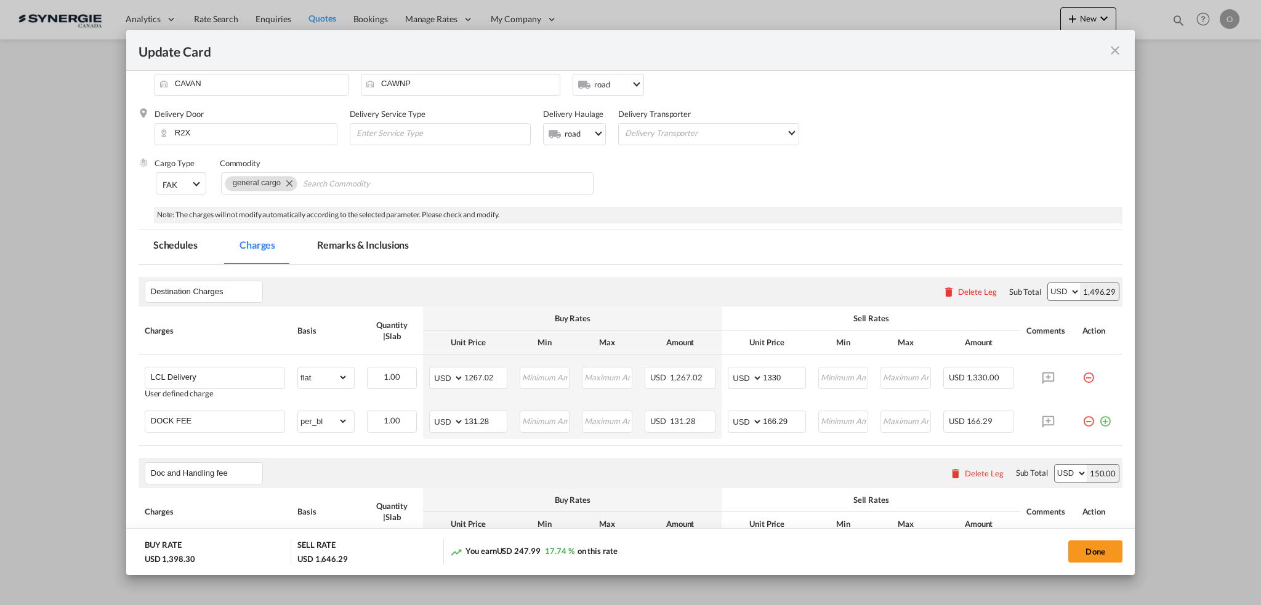
click at [364, 250] on md-tab-item "Remarks & Inclusions" at bounding box center [362, 247] width 121 height 34
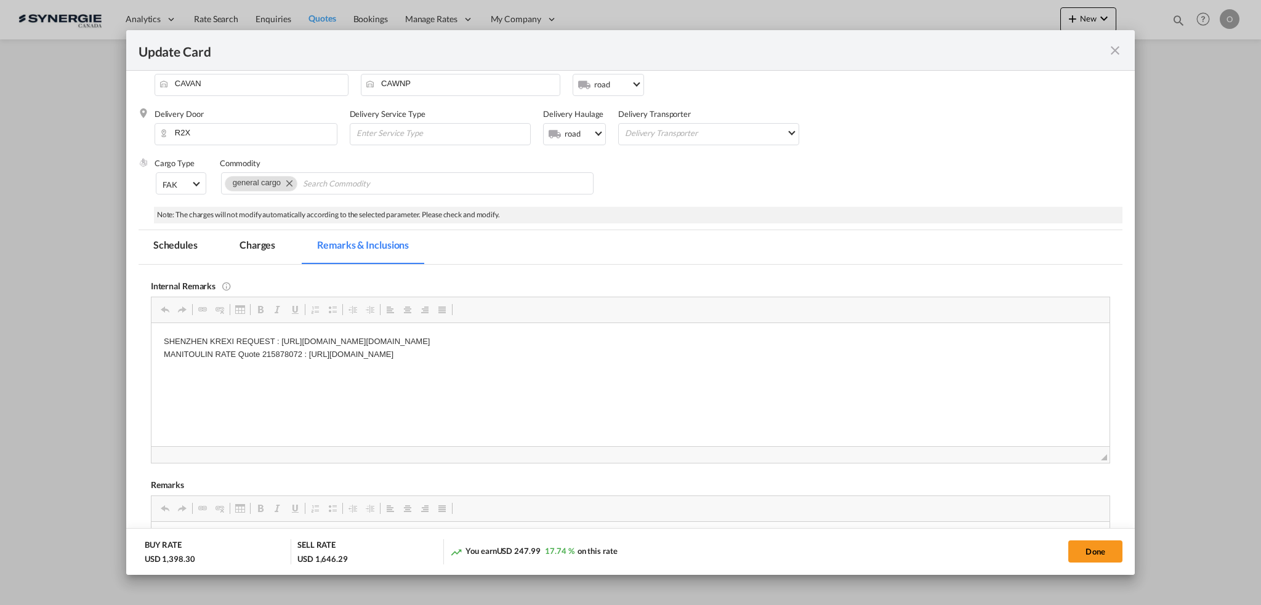
scroll to position [0, 0]
click at [252, 249] on md-tab-item "Charges" at bounding box center [257, 247] width 65 height 34
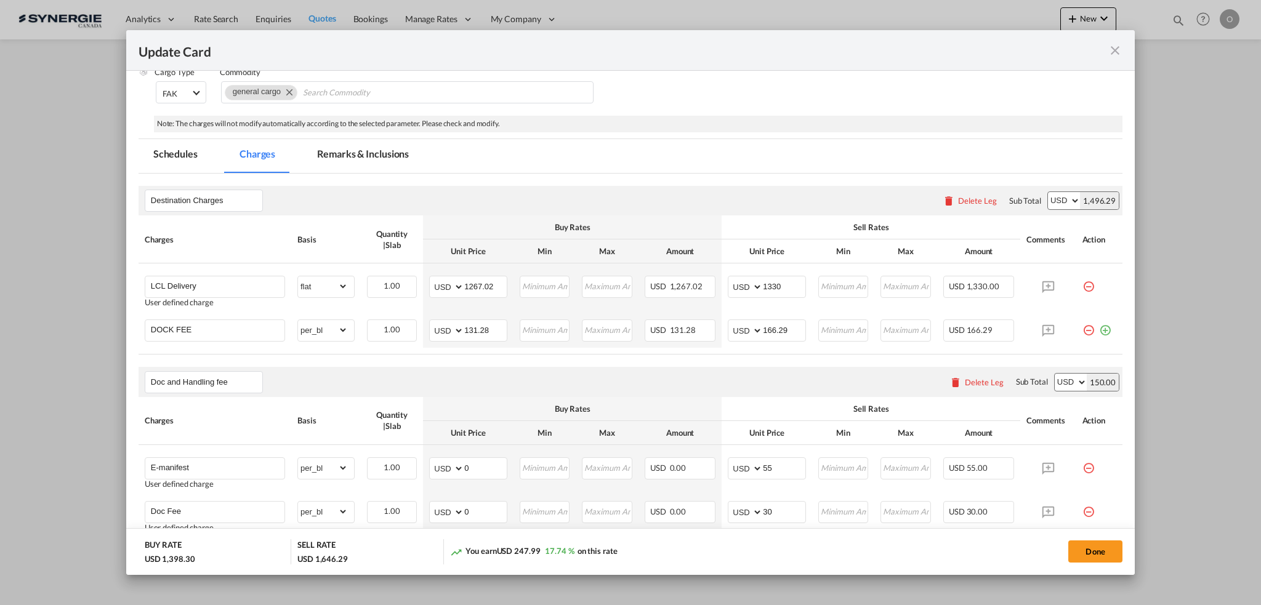
scroll to position [176, 0]
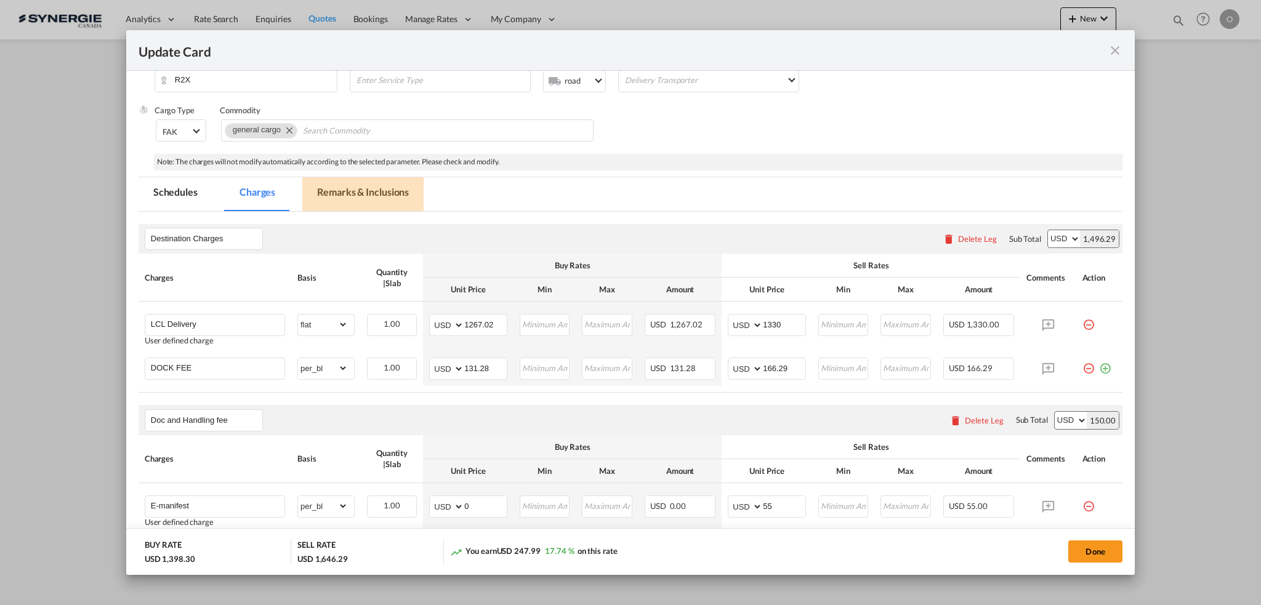
click at [366, 182] on md-tab-item "Remarks & Inclusions" at bounding box center [362, 194] width 121 height 34
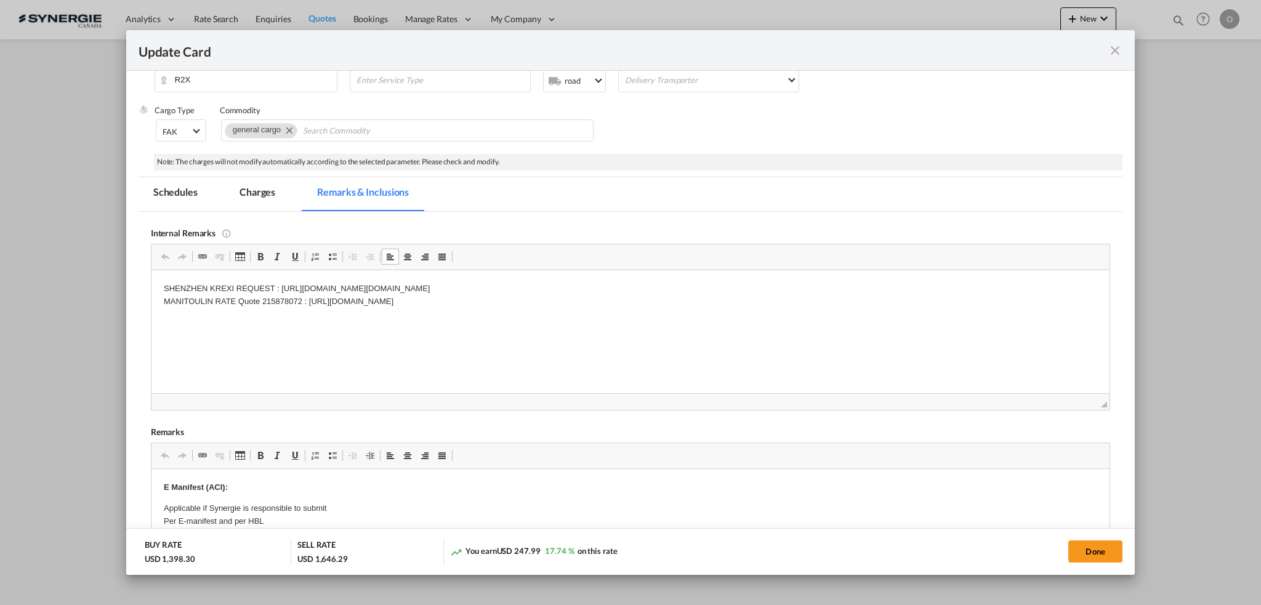
drag, startPoint x: 309, startPoint y: 301, endPoint x: 514, endPoint y: 297, distance: 204.5
copy p "[URL][DOMAIN_NAME]"
drag, startPoint x: 308, startPoint y: 300, endPoint x: 635, endPoint y: 307, distance: 327.1
click at [635, 307] on p "SHENZHEN KREXI REQUEST : https://app.frontapp.com/open/cnv_pnjwdov?key=WrcyF76T…" at bounding box center [630, 295] width 934 height 26
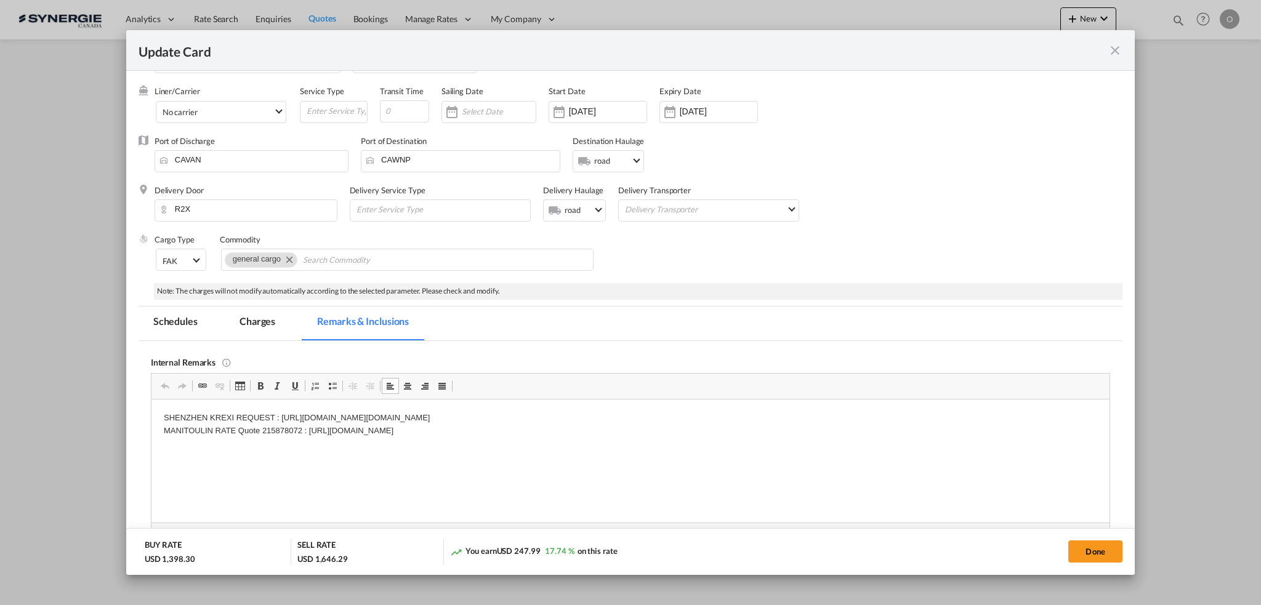
scroll to position [0, 0]
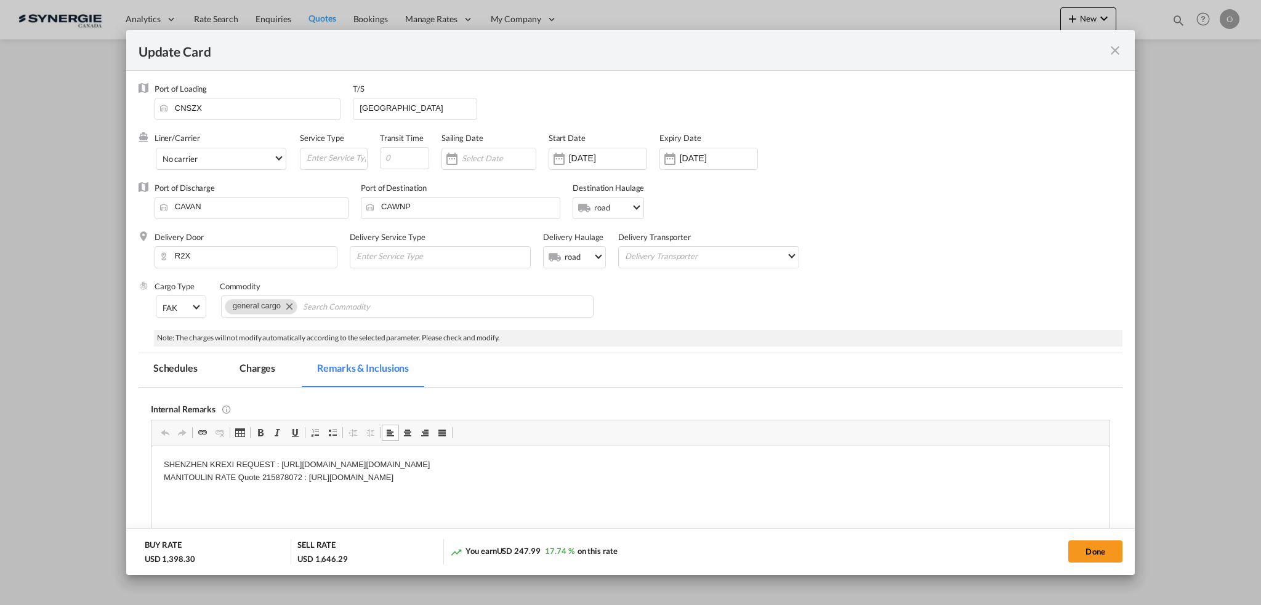
drag, startPoint x: 160, startPoint y: 462, endPoint x: 655, endPoint y: 473, distance: 495.2
click at [655, 473] on html "SHENZHEN KREXI REQUEST : https://app.frontapp.com/open/cnv_pnjwdov?key=WrcyF76T…" at bounding box center [630, 471] width 958 height 50
copy p "SHENZHEN KREXI REQUEST : https://app.frontapp.com/open/cnv_pnjwdov?key=WrcyF76T…"
click at [1116, 46] on md-icon "icon-close fg-AAA8AD m-0 pointer" at bounding box center [1115, 50] width 15 height 15
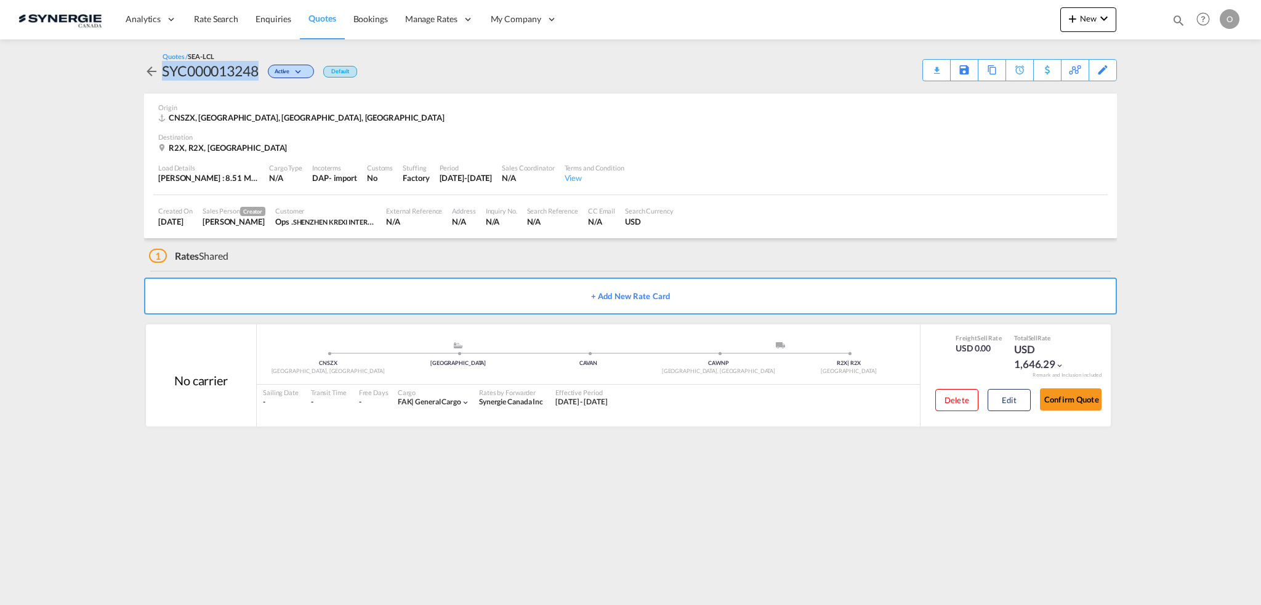
copy div "SYC000013248"
drag, startPoint x: 163, startPoint y: 70, endPoint x: 256, endPoint y: 66, distance: 93.7
click at [256, 66] on div "SYC000013248" at bounding box center [210, 71] width 97 height 20
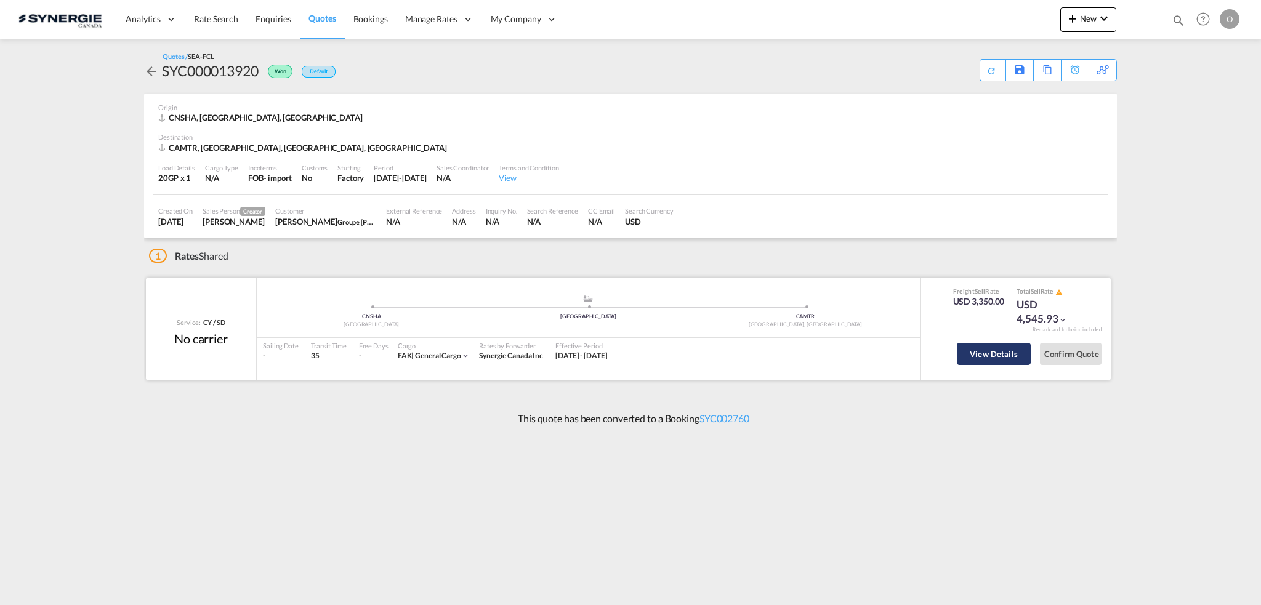
click at [995, 349] on button "View Details" at bounding box center [994, 354] width 74 height 22
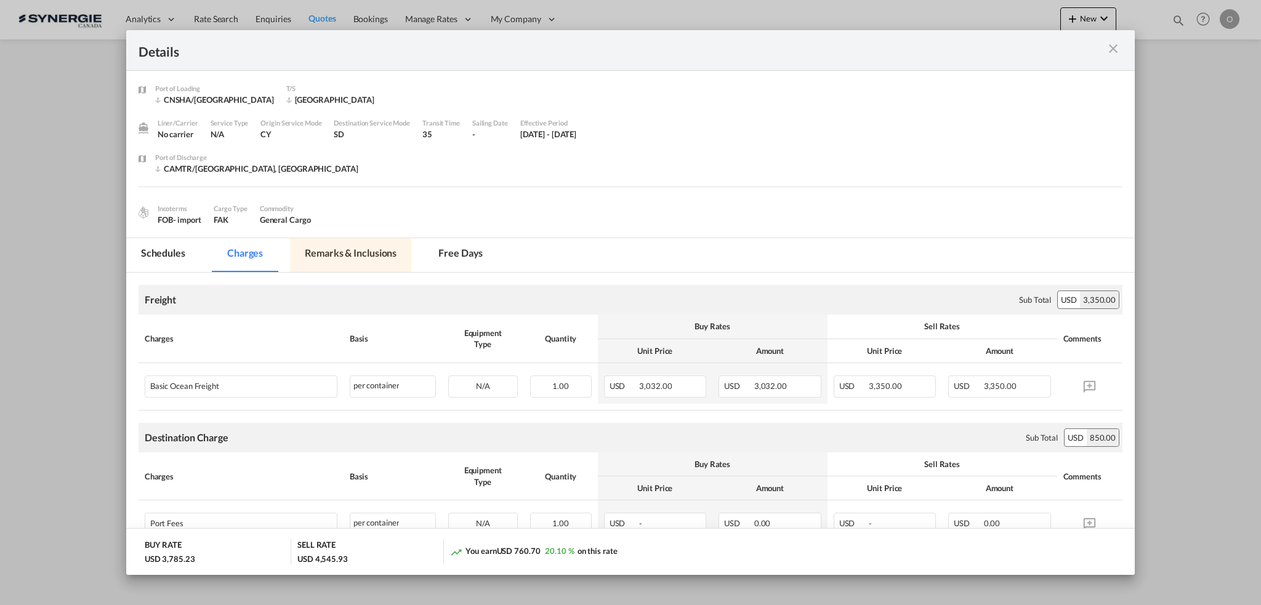
drag, startPoint x: 309, startPoint y: 248, endPoint x: 320, endPoint y: 249, distance: 11.7
click at [310, 248] on md-tab-item "Remarks & Inclusions" at bounding box center [350, 255] width 121 height 34
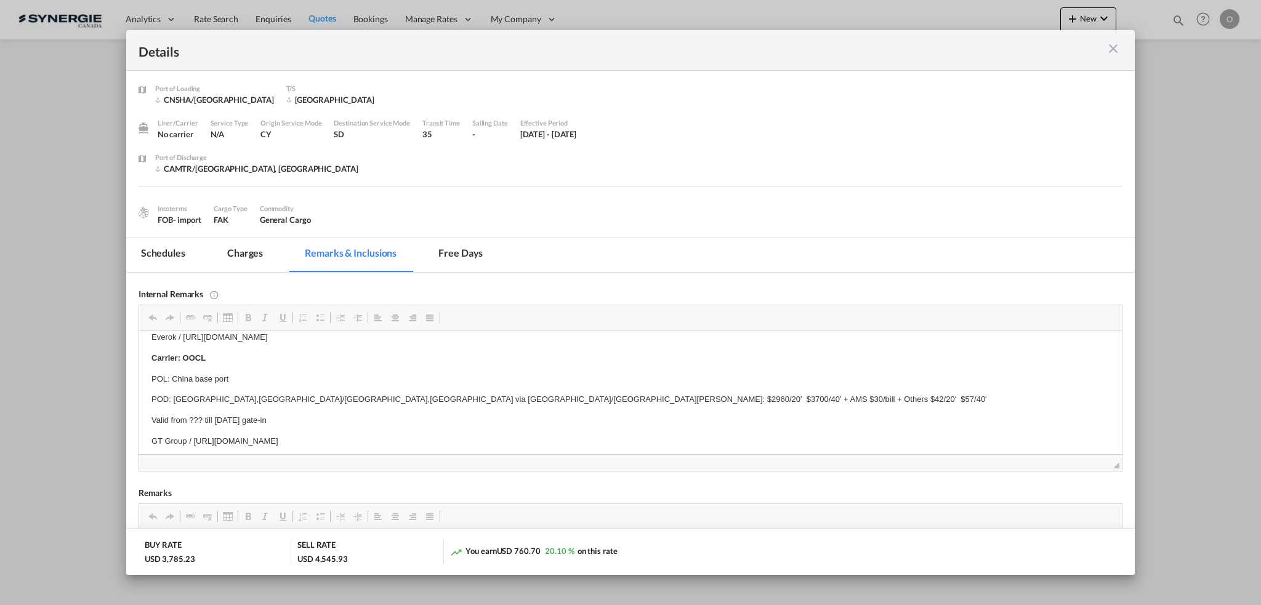
drag, startPoint x: 180, startPoint y: 347, endPoint x: 273, endPoint y: 346, distance: 93.0
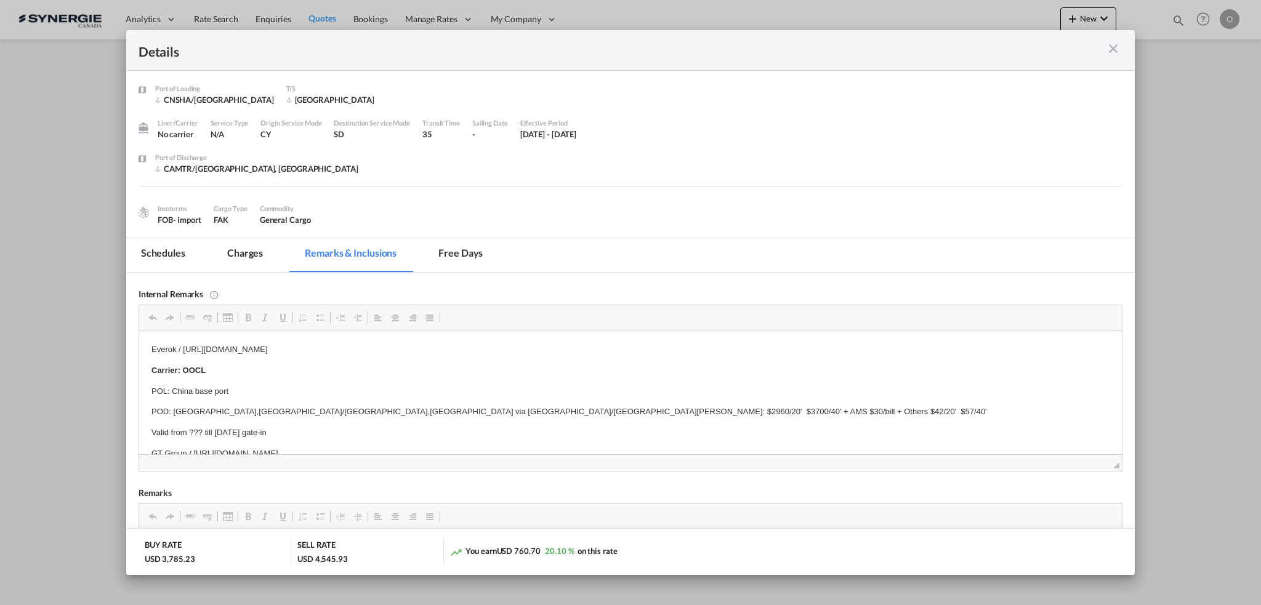
drag, startPoint x: 182, startPoint y: 350, endPoint x: 508, endPoint y: 353, distance: 325.8
click at [508, 353] on p "Everok / https://app.frontapp.com/open/msg_1gx645n3?key=a7EB82ljIY0hX-VB5vJeMzk…" at bounding box center [630, 350] width 958 height 13
copy p "https://app.frontapp.com/open/msg_1gx645n3?key=a7EB82ljIY0hX-VB5vJeMzkQiPfgr4Ie"
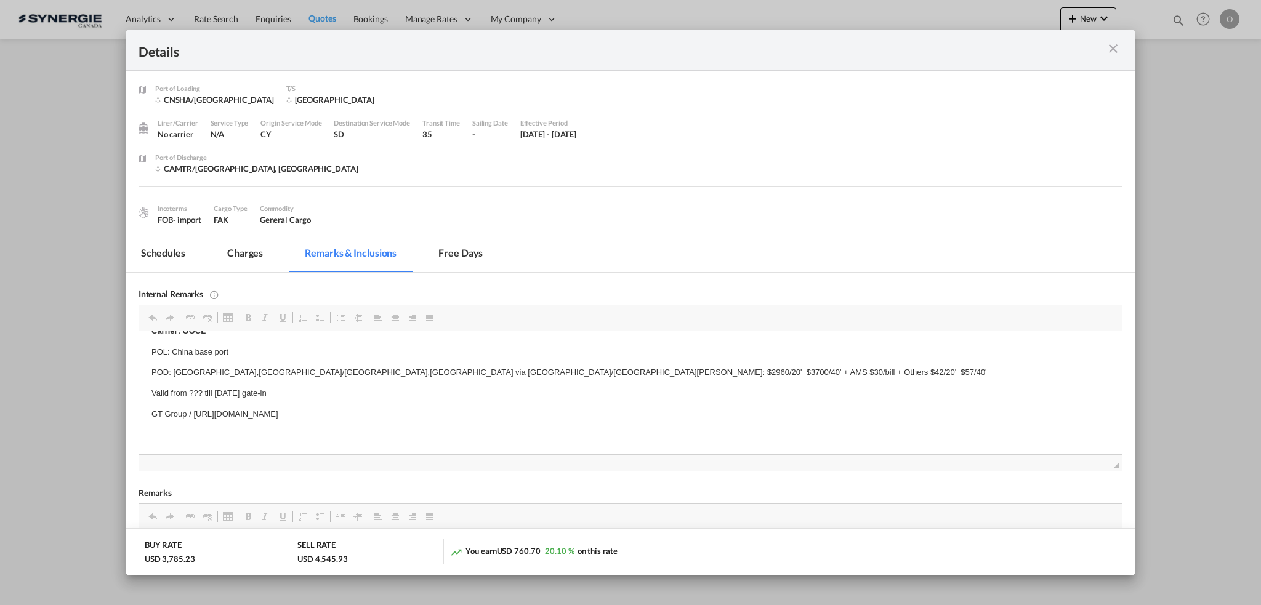
scroll to position [12, 0]
